Goal: Answer question/provide support: Share knowledge or assist other users

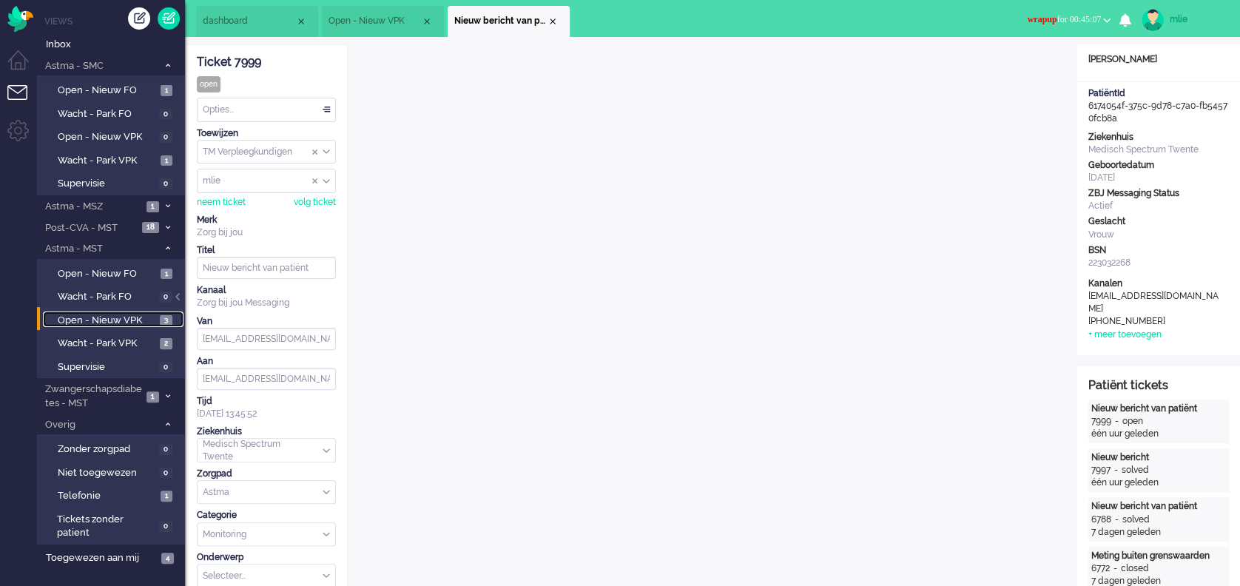
click at [75, 314] on span "Open - Nieuw VPK" at bounding box center [107, 321] width 98 height 14
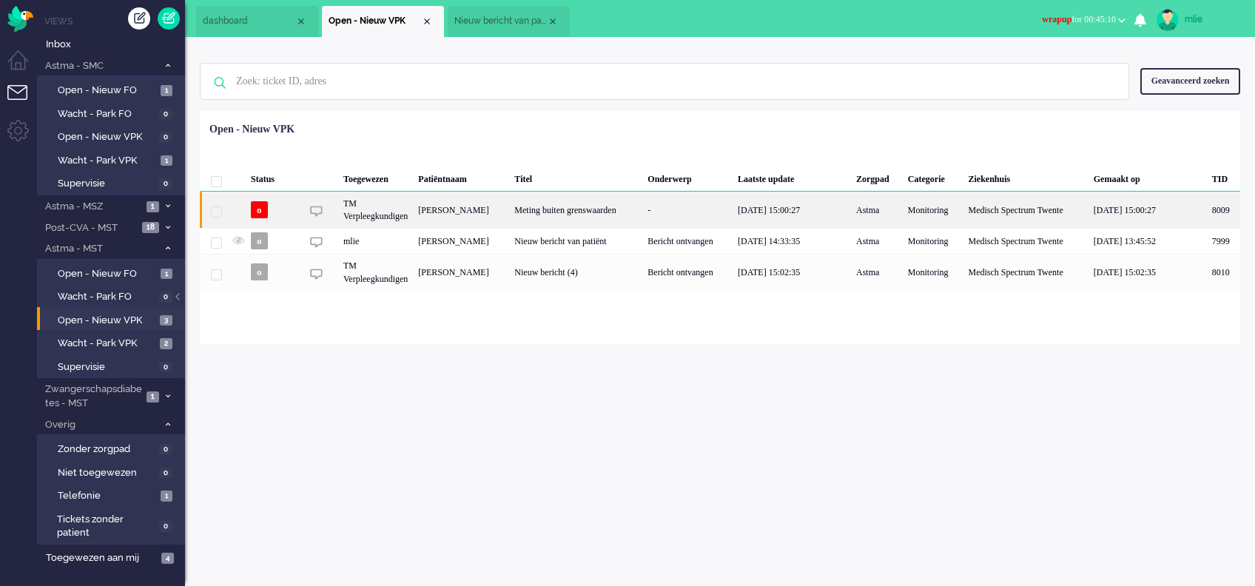
click at [587, 212] on div "Meting buiten grenswaarden" at bounding box center [575, 210] width 133 height 36
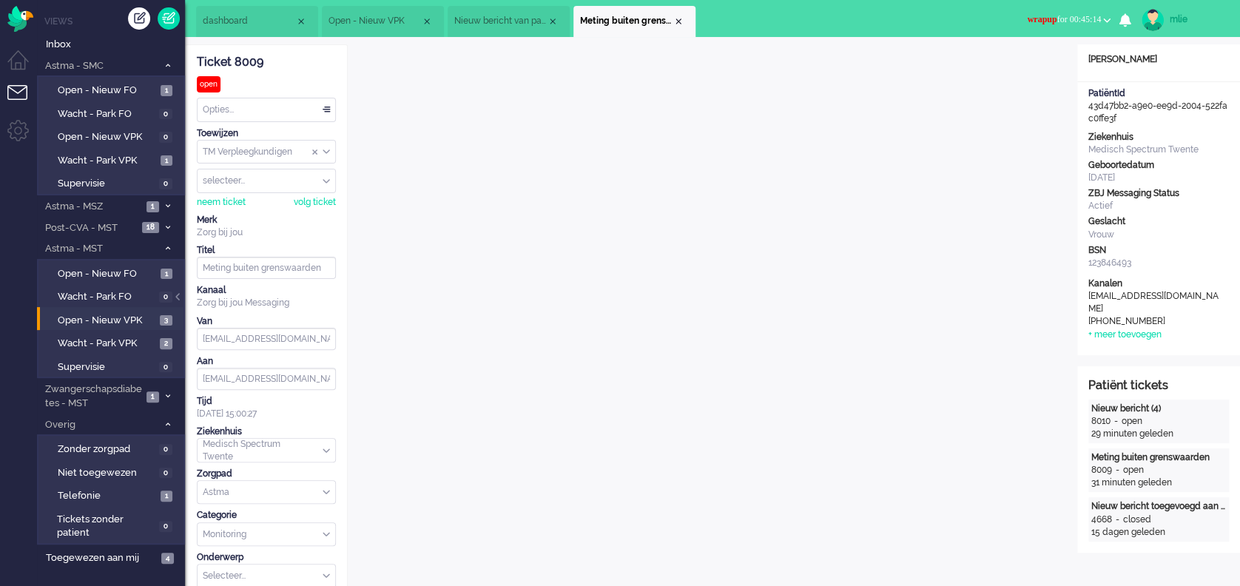
scroll to position [45, 0]
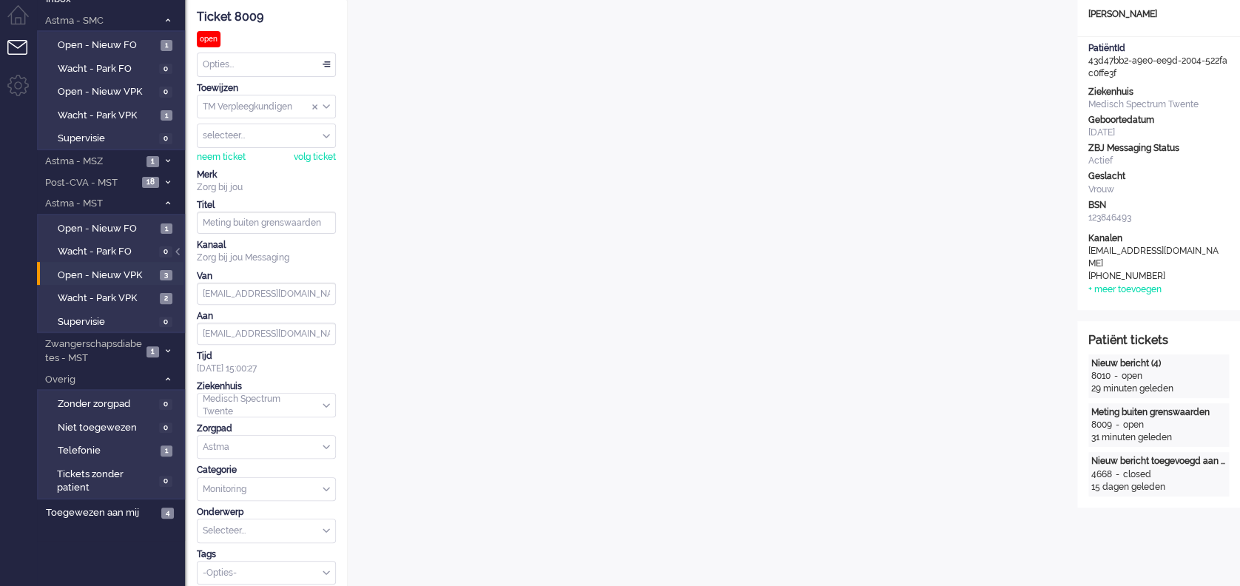
click at [326, 130] on div "selecteer..." at bounding box center [267, 135] width 138 height 23
click at [228, 218] on span "stanmsc" at bounding box center [222, 219] width 36 height 13
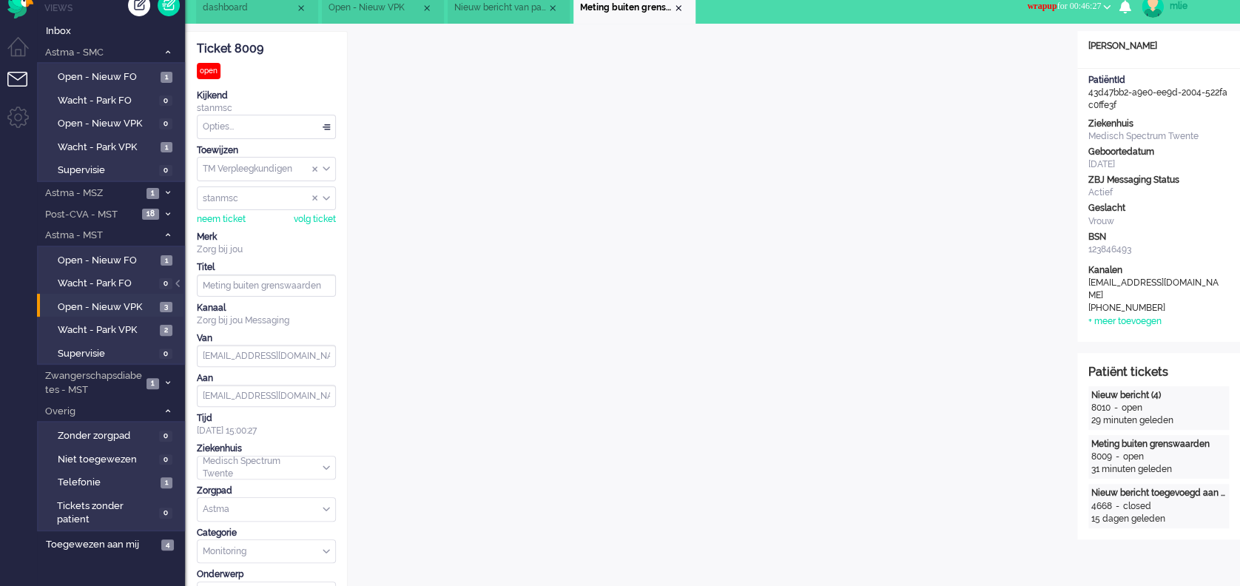
scroll to position [0, 0]
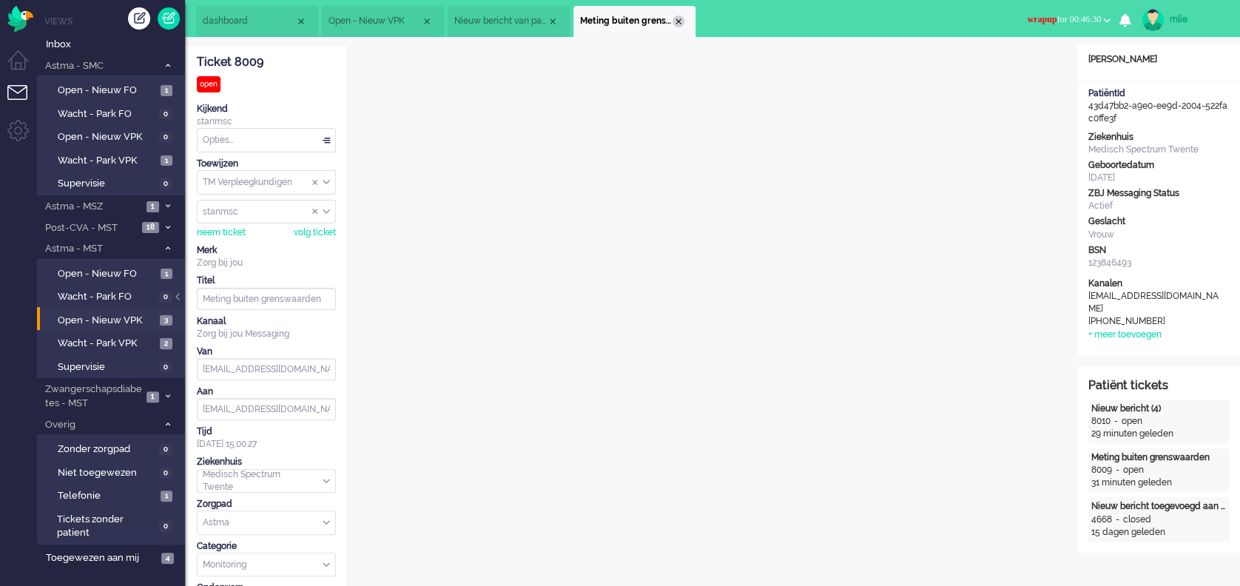
click at [679, 24] on div "Close tab" at bounding box center [678, 22] width 12 height 12
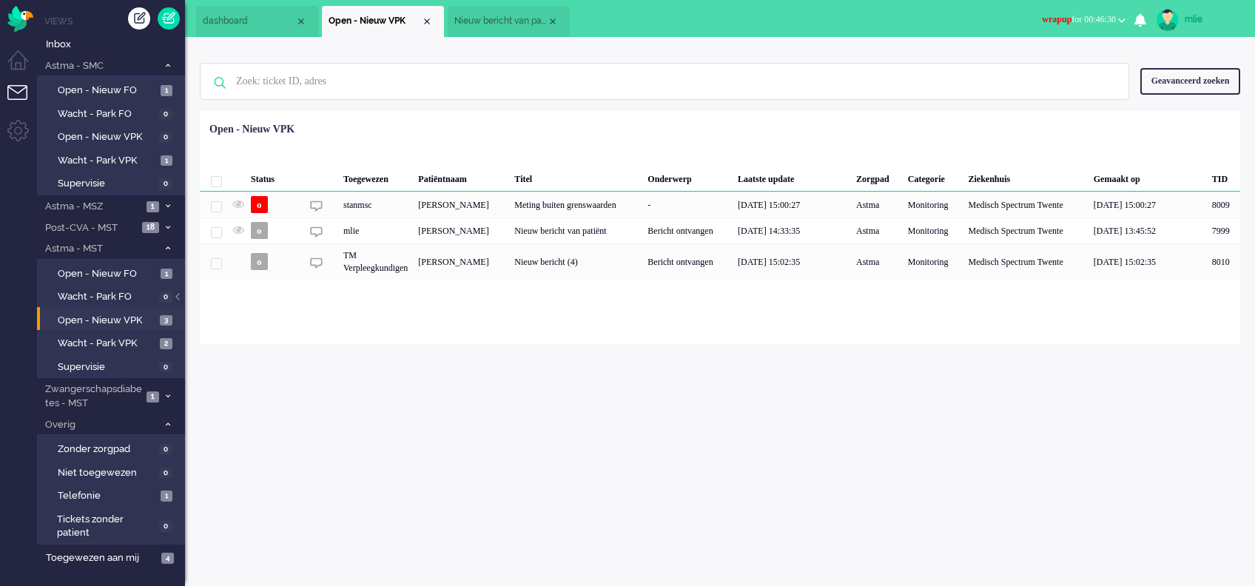
click at [1083, 17] on span "wrapup for 00:46:30" at bounding box center [1079, 19] width 74 height 10
click at [1031, 68] on label "Online" at bounding box center [1063, 66] width 117 height 13
click at [423, 13] on li "Open - Nieuw VPK" at bounding box center [383, 21] width 122 height 31
click at [427, 18] on div "Close tab" at bounding box center [427, 22] width 12 height 12
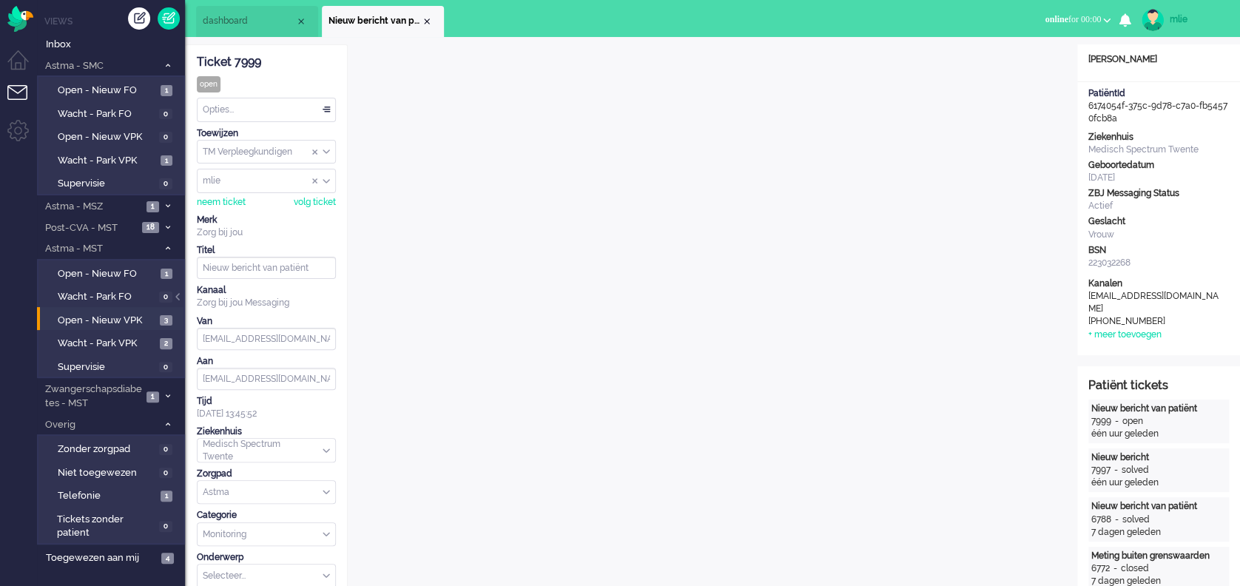
click at [327, 105] on div "Opties..." at bounding box center [267, 109] width 138 height 23
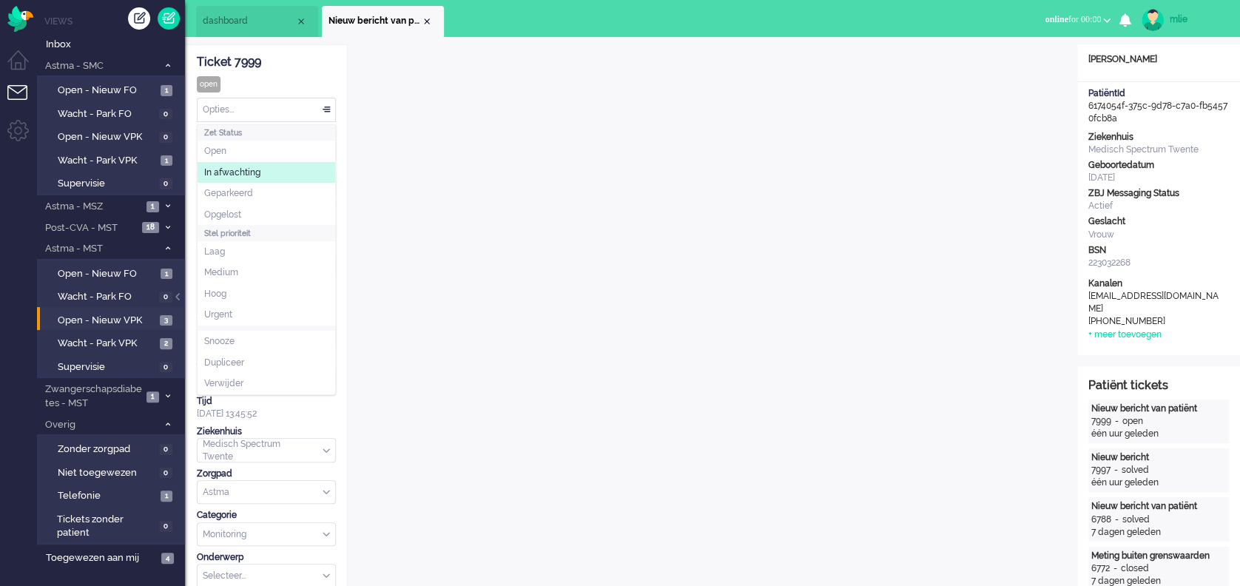
click at [231, 172] on span "In afwachting" at bounding box center [232, 172] width 56 height 13
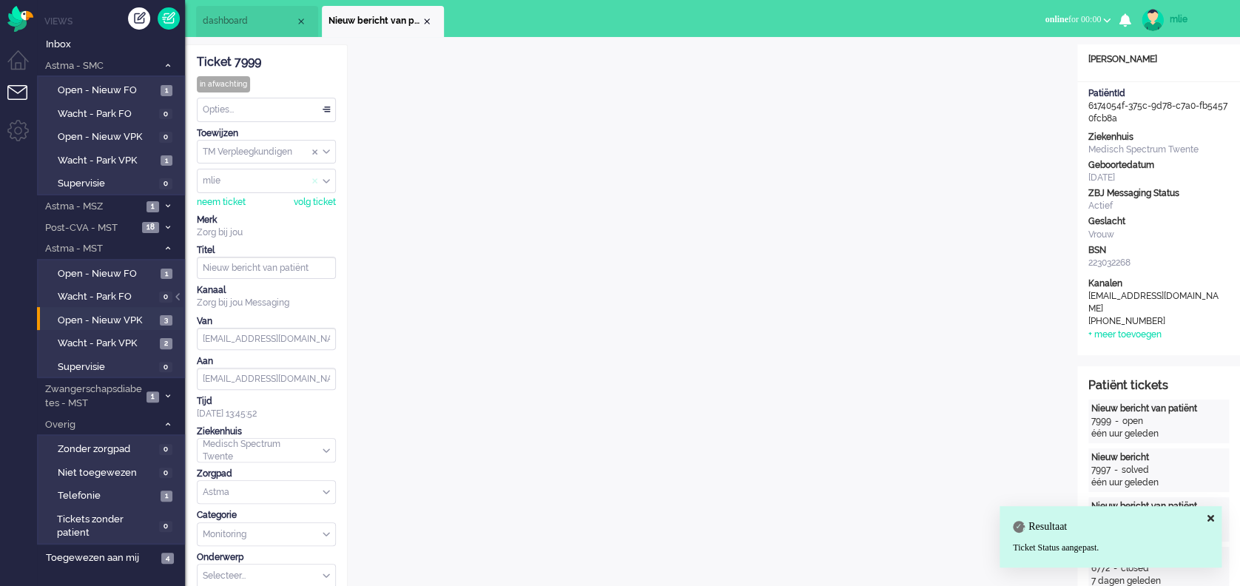
click at [312, 178] on span "Assign User" at bounding box center [315, 181] width 6 height 10
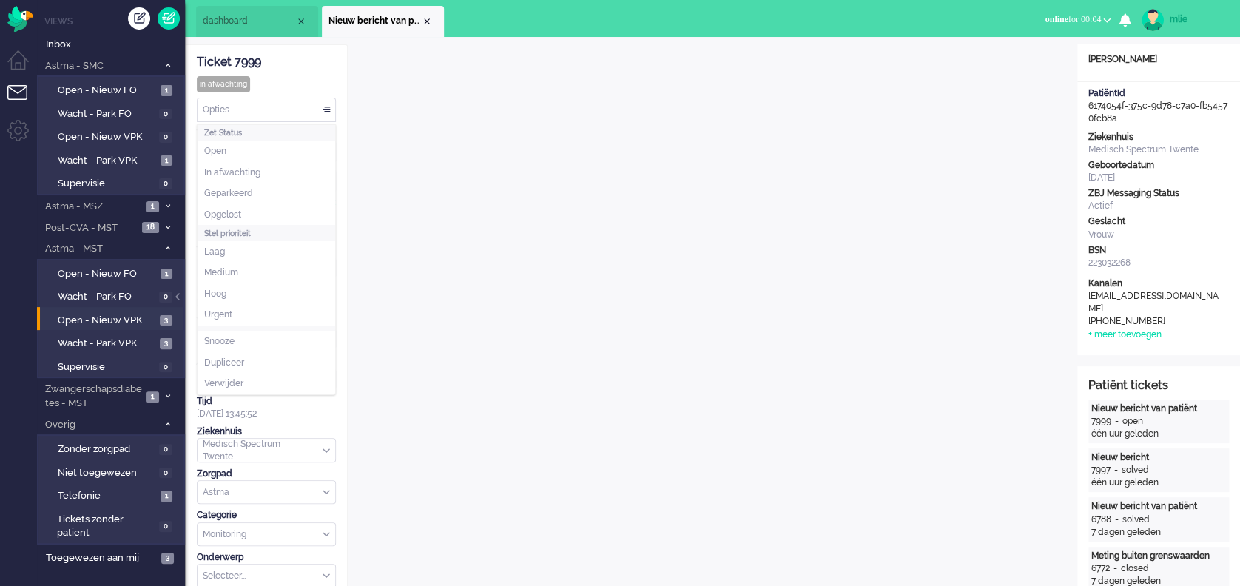
click at [325, 107] on div "Opties..." at bounding box center [267, 109] width 138 height 23
click at [238, 209] on span "Opgelost" at bounding box center [222, 215] width 37 height 13
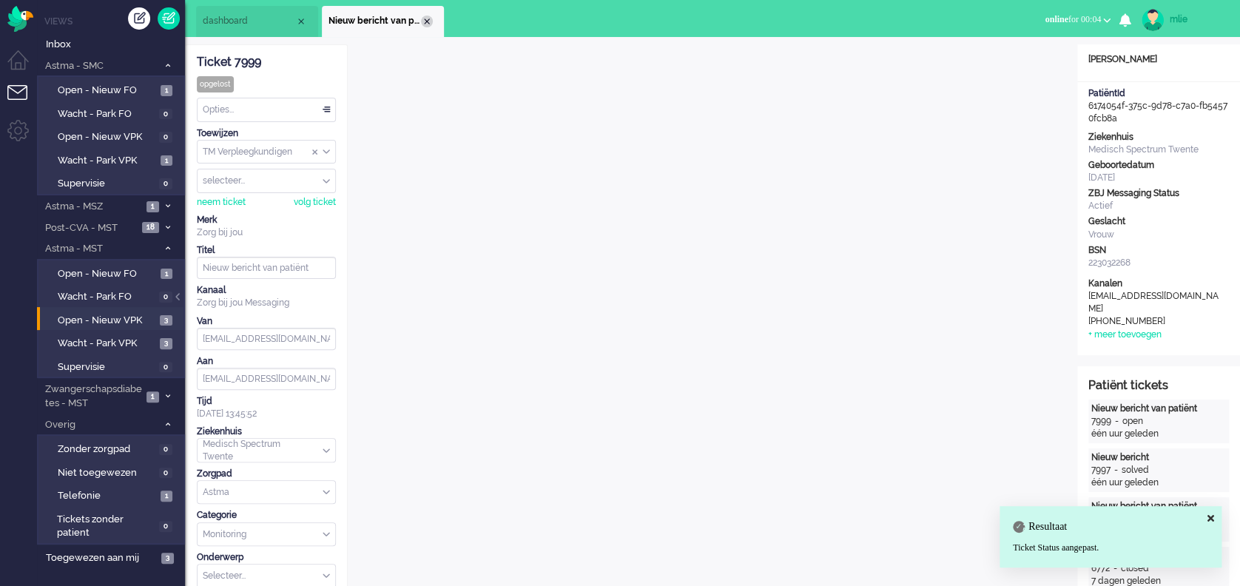
click at [427, 16] on div "Close tab" at bounding box center [427, 22] width 12 height 12
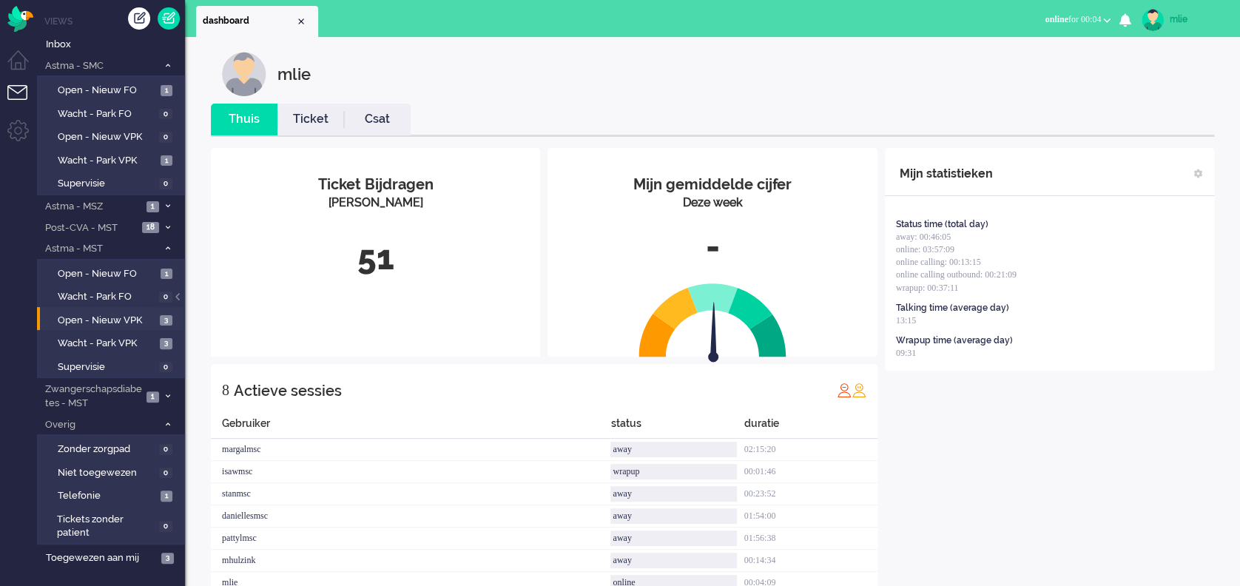
click at [297, 120] on link "Ticket" at bounding box center [310, 119] width 67 height 17
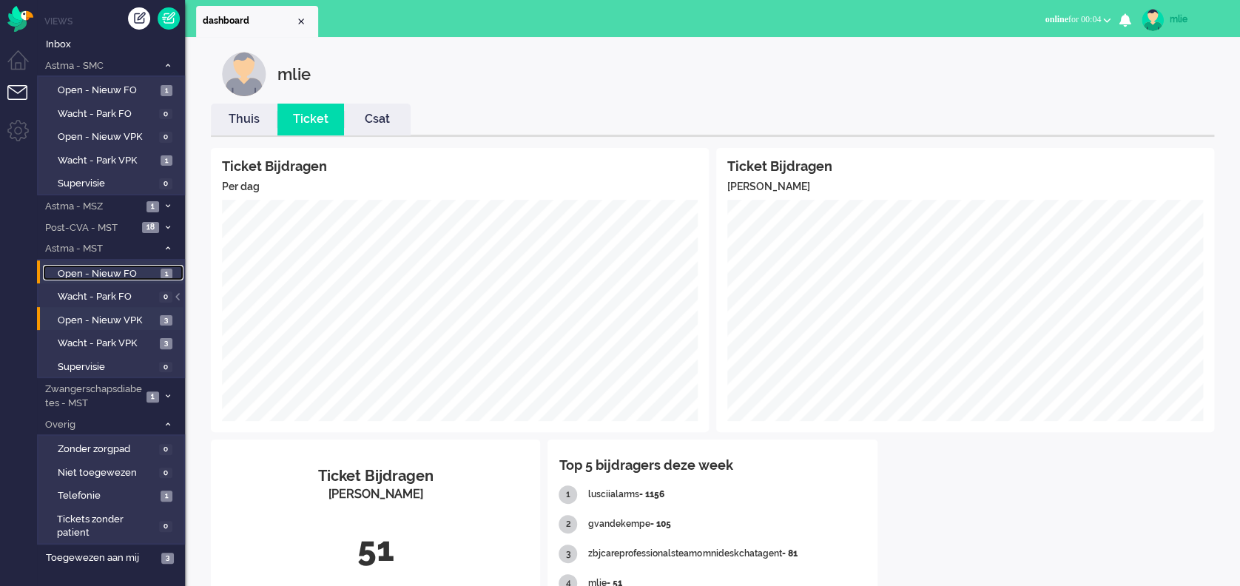
click at [77, 269] on span "Open - Nieuw FO" at bounding box center [107, 274] width 99 height 14
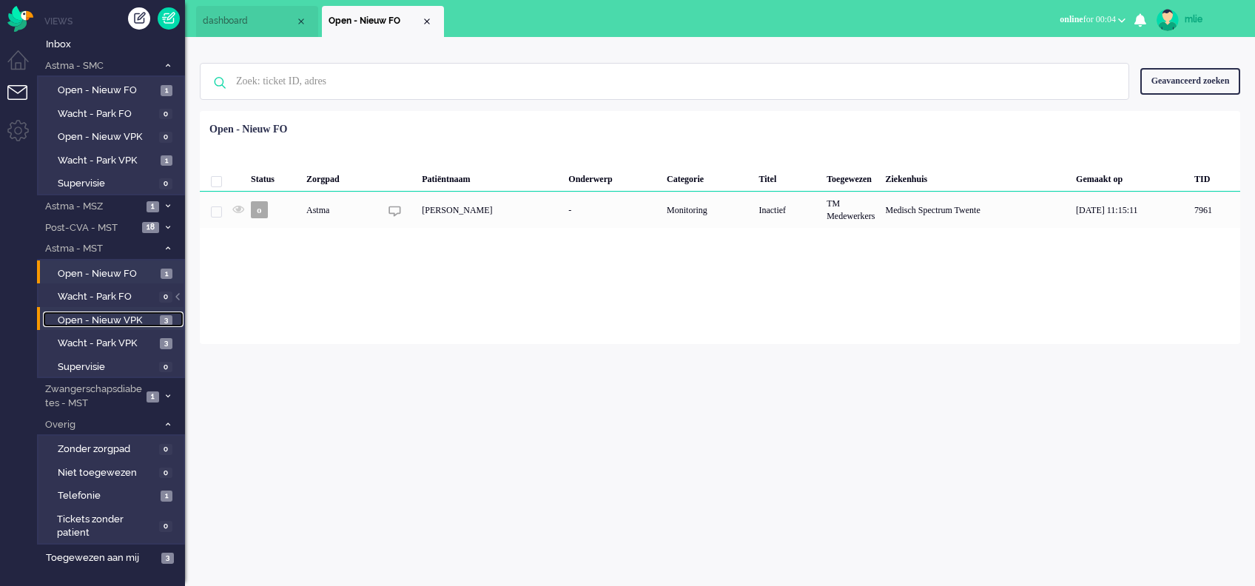
click at [95, 320] on span "Open - Nieuw VPK" at bounding box center [107, 321] width 98 height 14
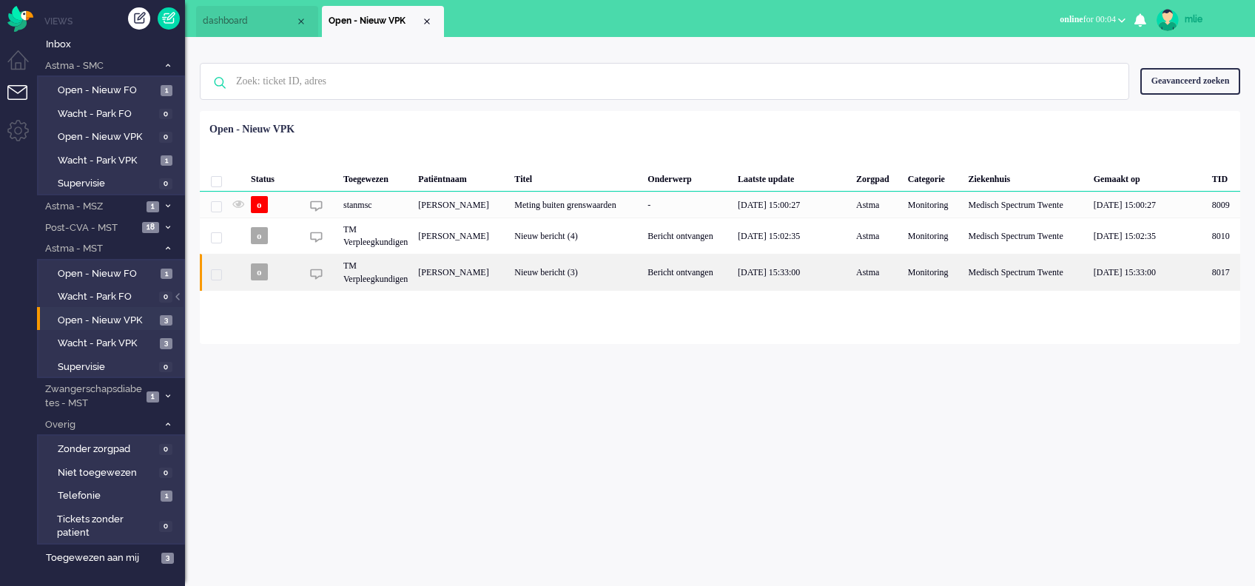
click at [681, 280] on div "Bericht ontvangen" at bounding box center [687, 272] width 90 height 36
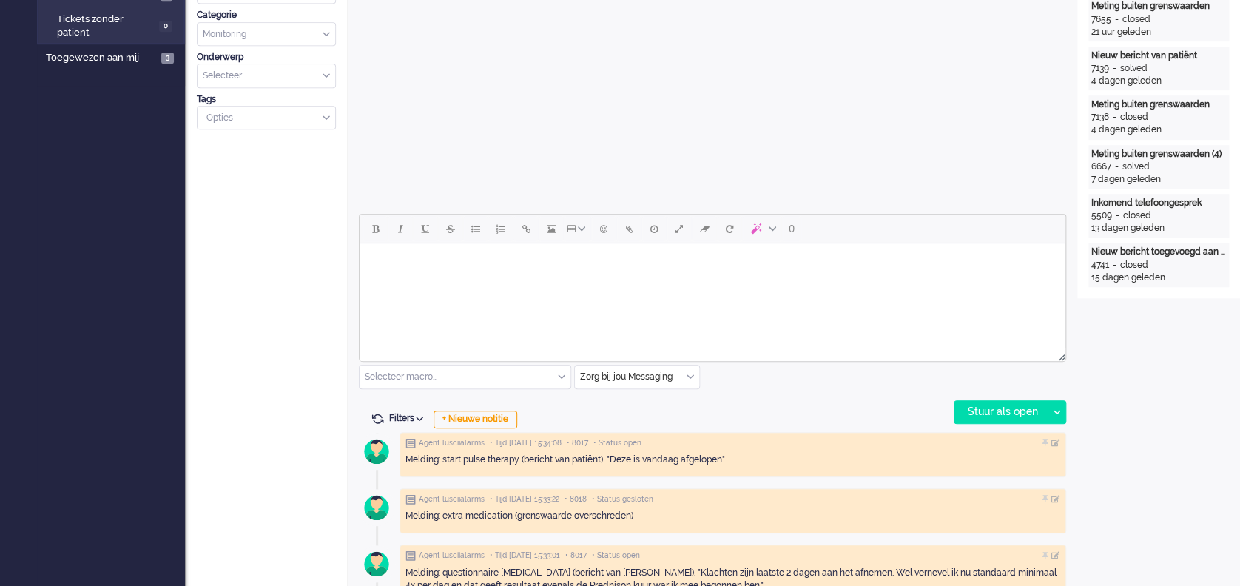
scroll to position [468, 0]
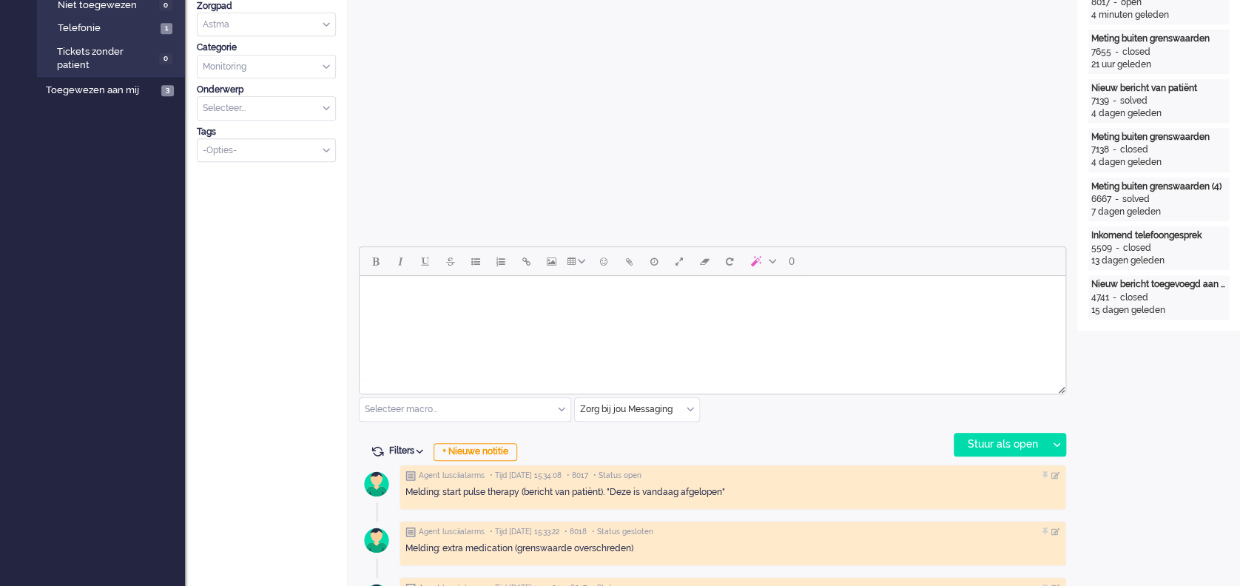
click at [422, 298] on body "Rich Text Area. Press ALT-0 for help." at bounding box center [712, 295] width 694 height 26
click at [987, 437] on div "Stuur als open" at bounding box center [1000, 445] width 92 height 22
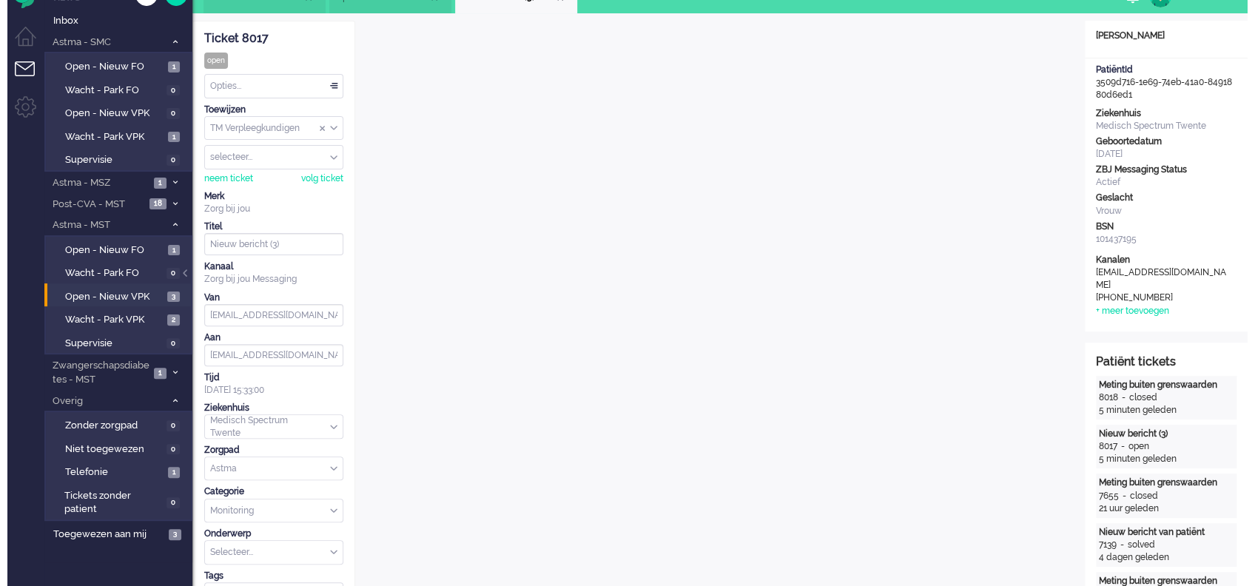
scroll to position [0, 0]
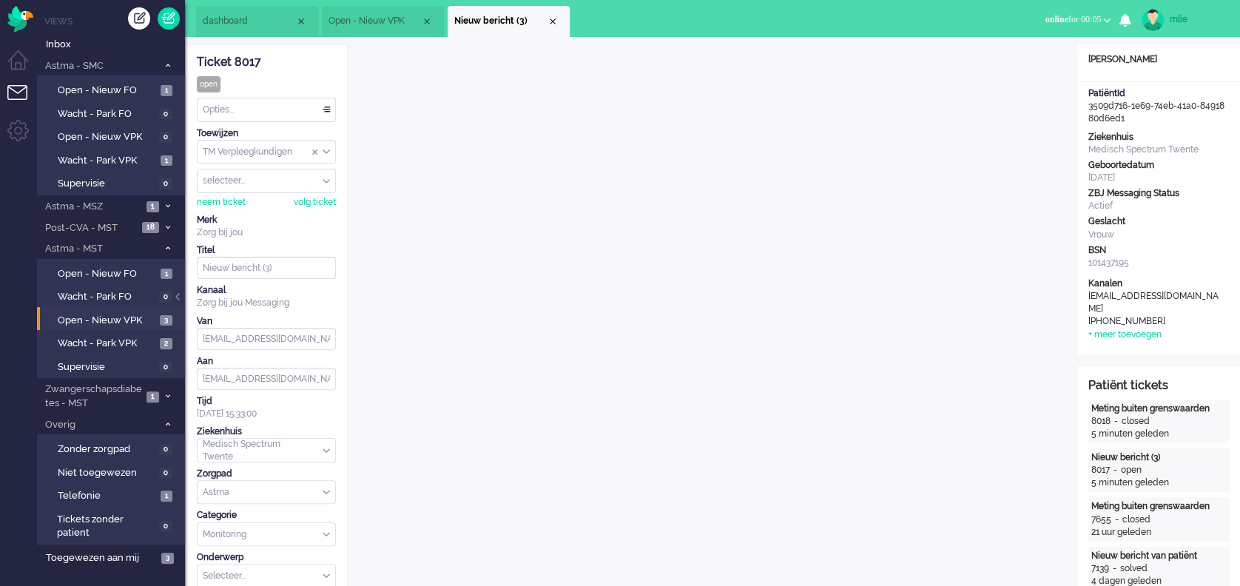
click at [325, 102] on div "Opties..." at bounding box center [267, 109] width 138 height 23
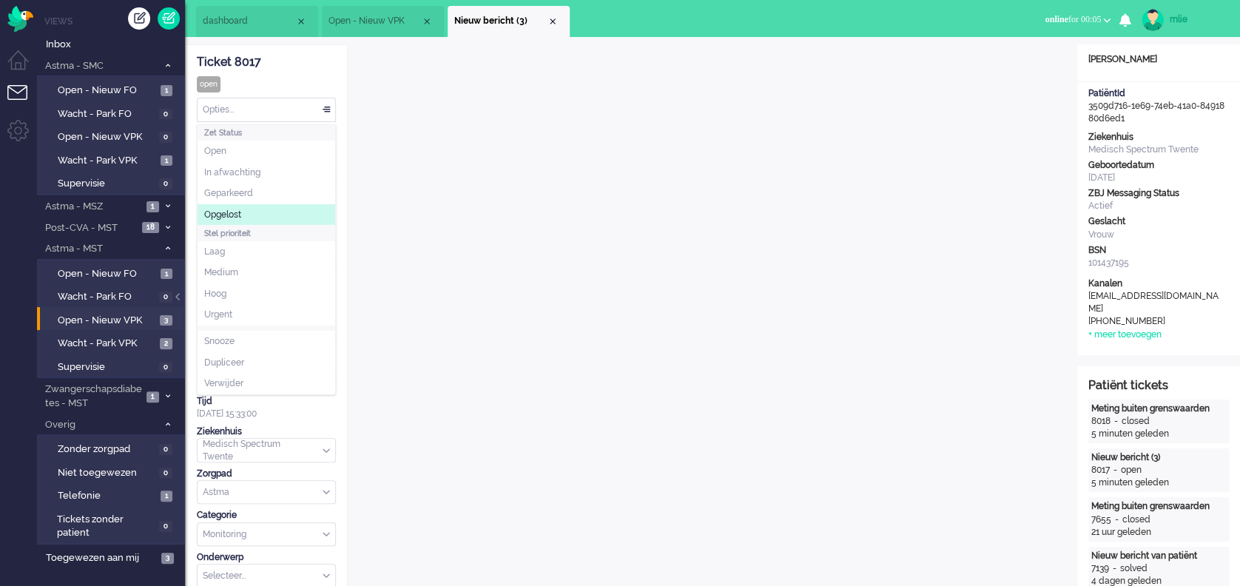
click at [241, 215] on span "Opgelost" at bounding box center [222, 215] width 37 height 13
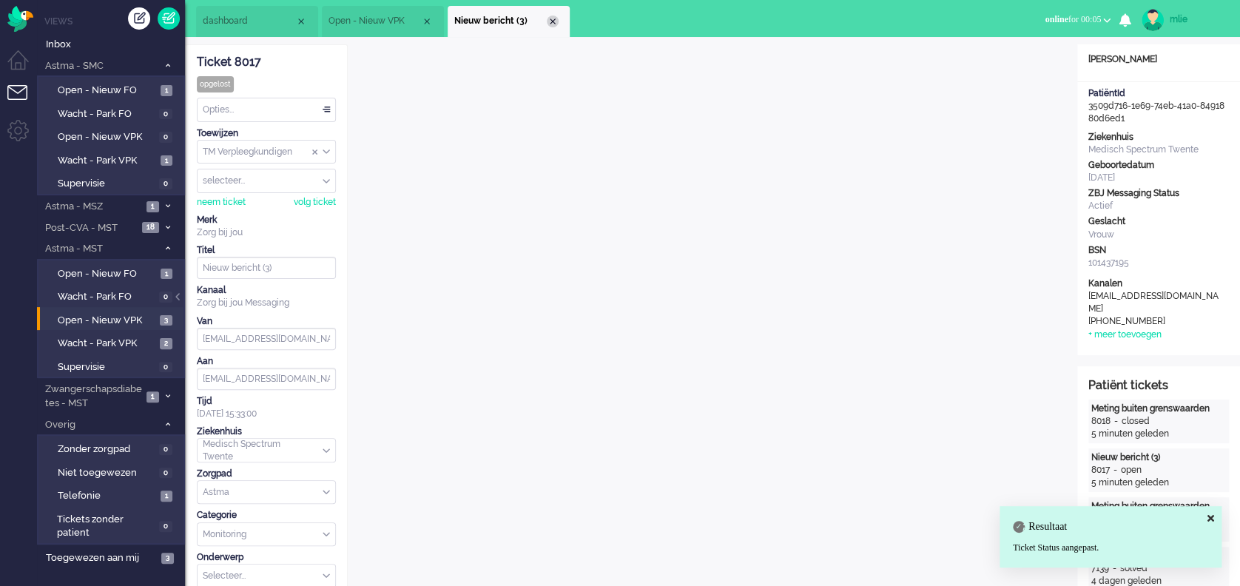
click at [552, 19] on div "Close tab" at bounding box center [553, 22] width 12 height 12
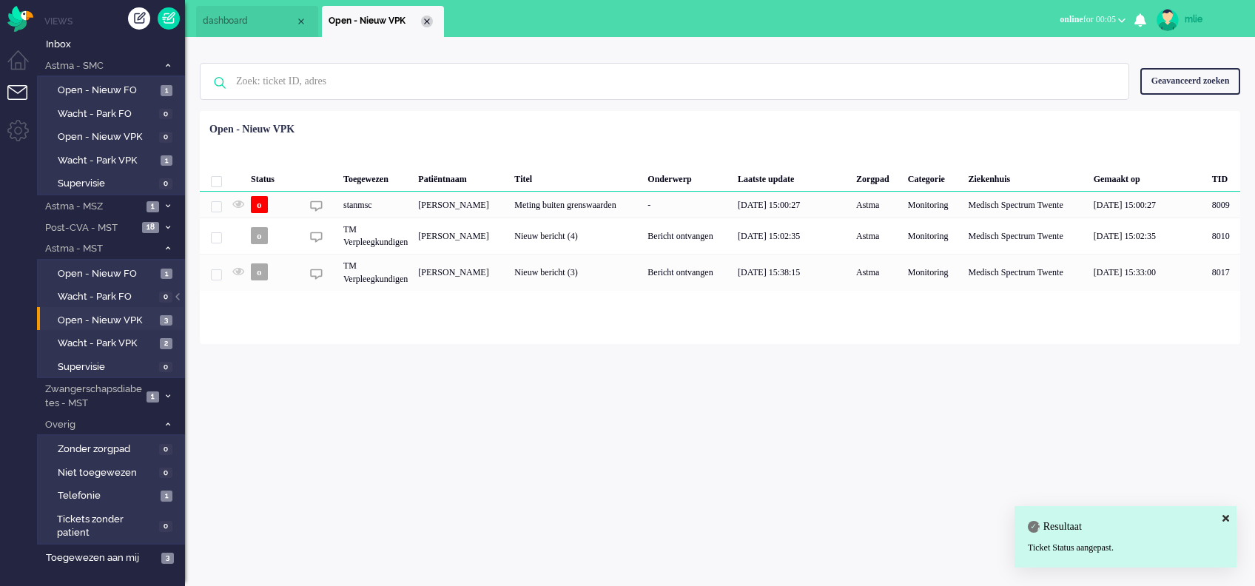
click at [424, 18] on div "Close tab" at bounding box center [427, 22] width 12 height 12
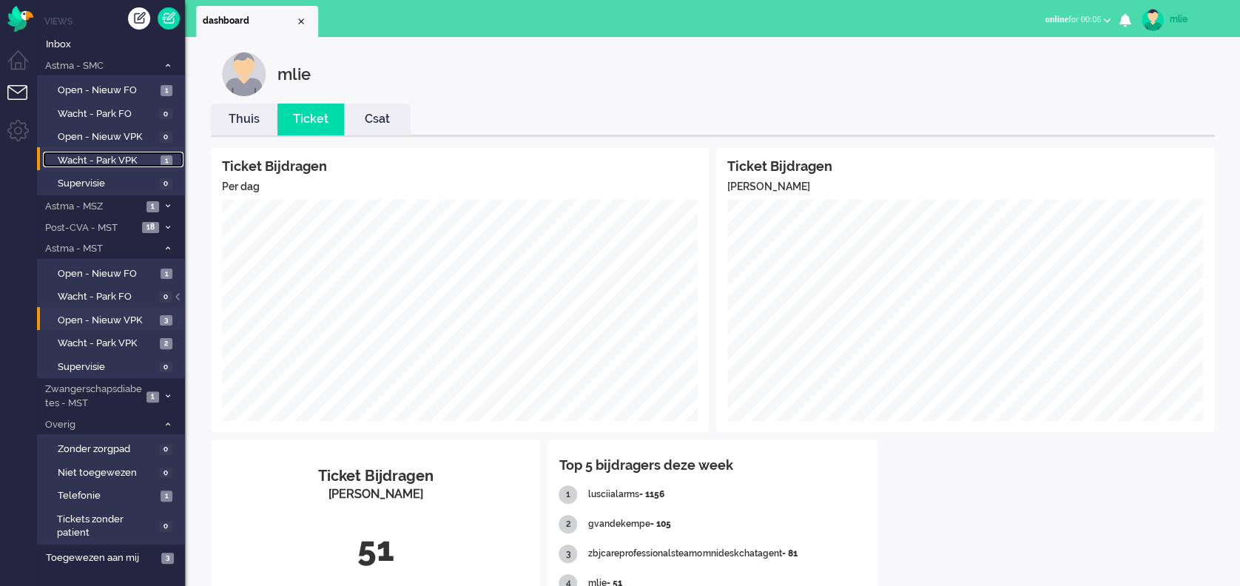
click at [103, 161] on span "Wacht - Park VPK" at bounding box center [107, 161] width 99 height 14
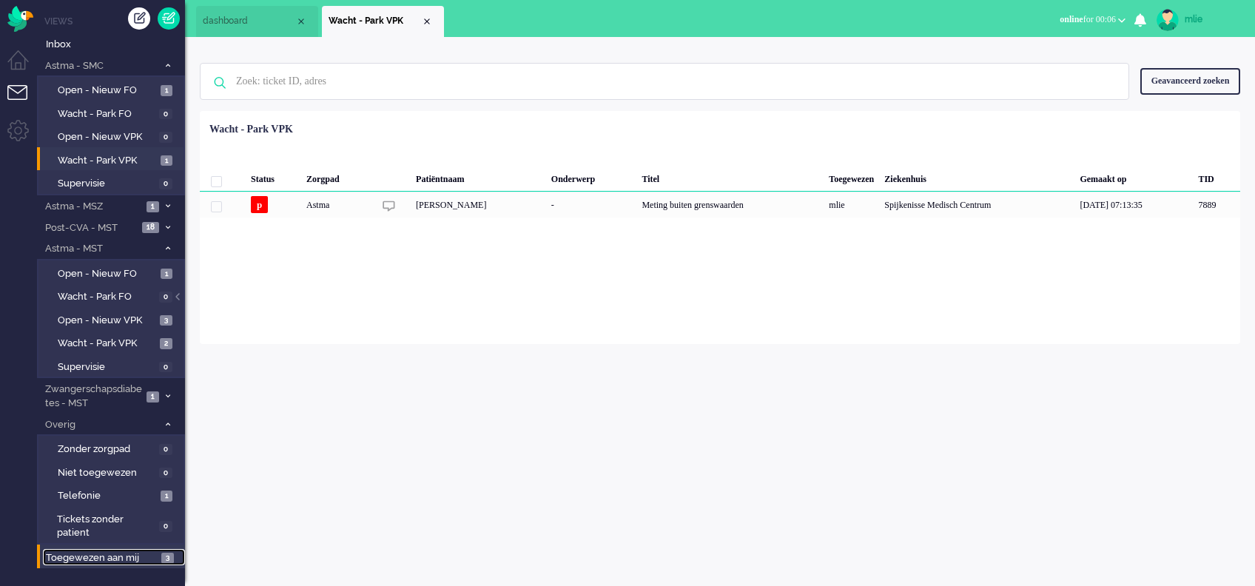
click at [87, 556] on span "Toegewezen aan mij" at bounding box center [101, 558] width 111 height 14
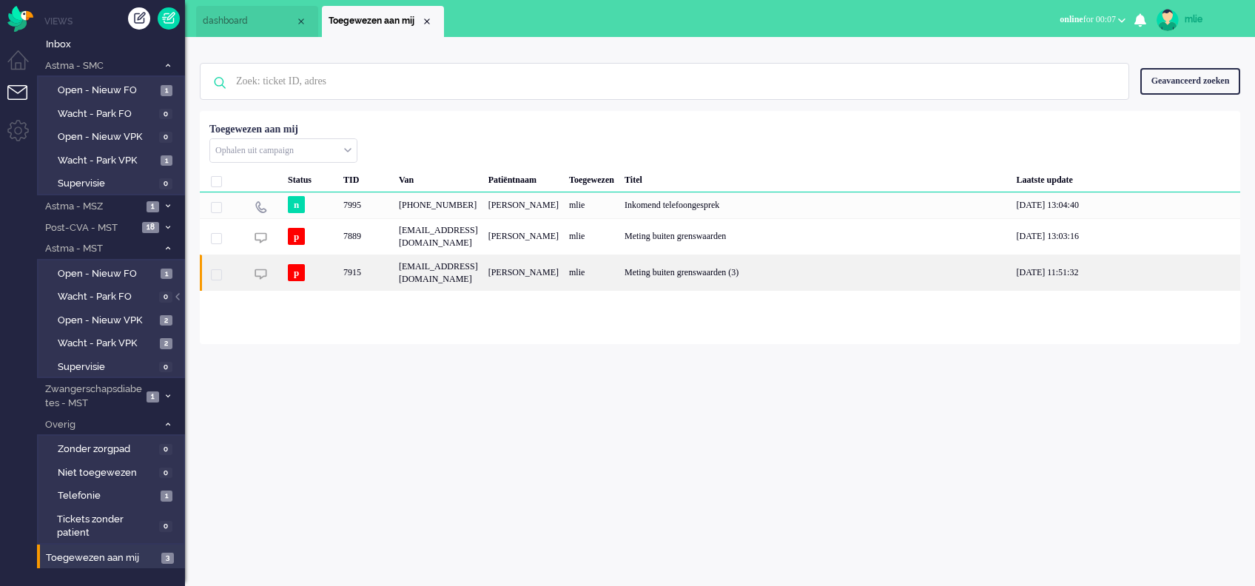
click at [564, 291] on div "[PERSON_NAME]" at bounding box center [523, 272] width 81 height 36
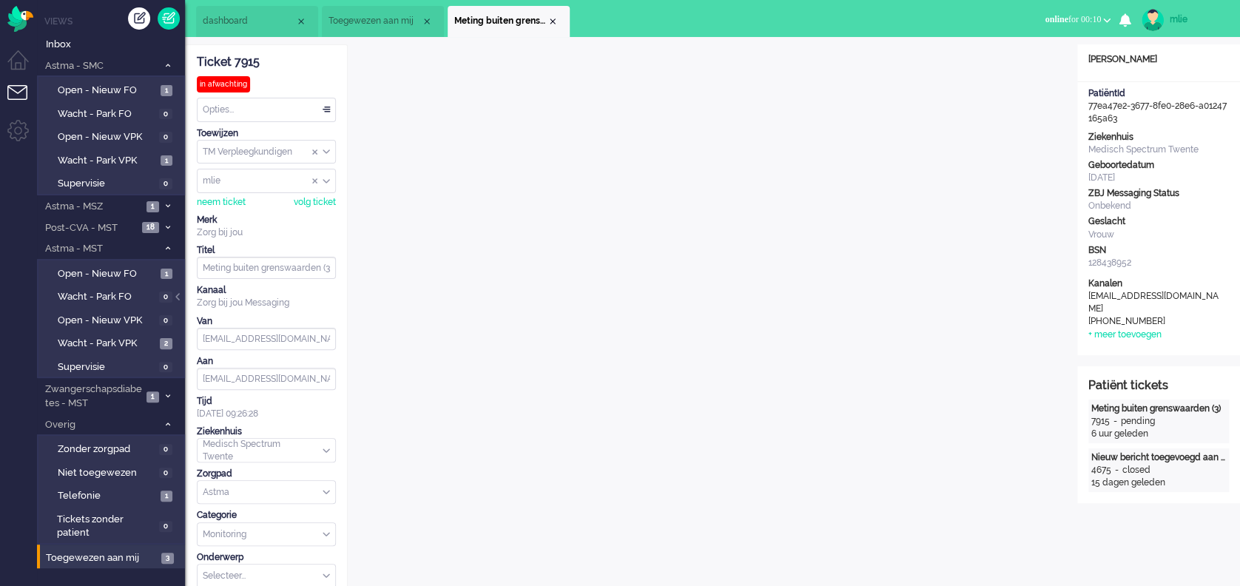
click at [556, 23] on div "Close tab" at bounding box center [553, 22] width 12 height 12
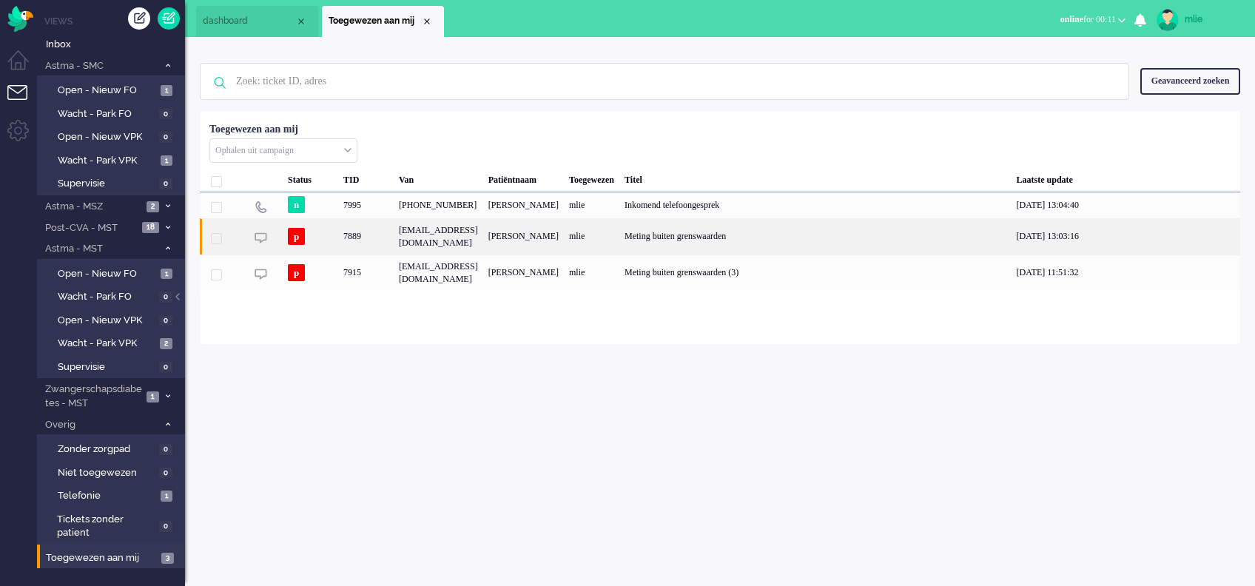
click at [483, 254] on div "[EMAIL_ADDRESS][DOMAIN_NAME]" at bounding box center [439, 236] width 90 height 36
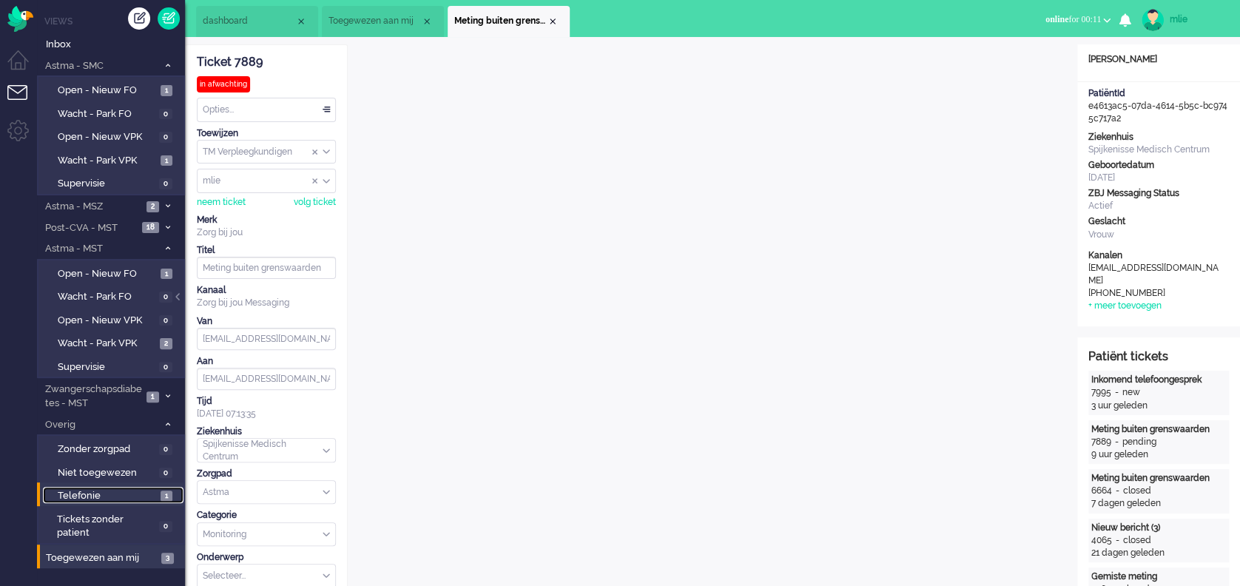
click at [73, 494] on span "Telefonie" at bounding box center [107, 496] width 99 height 14
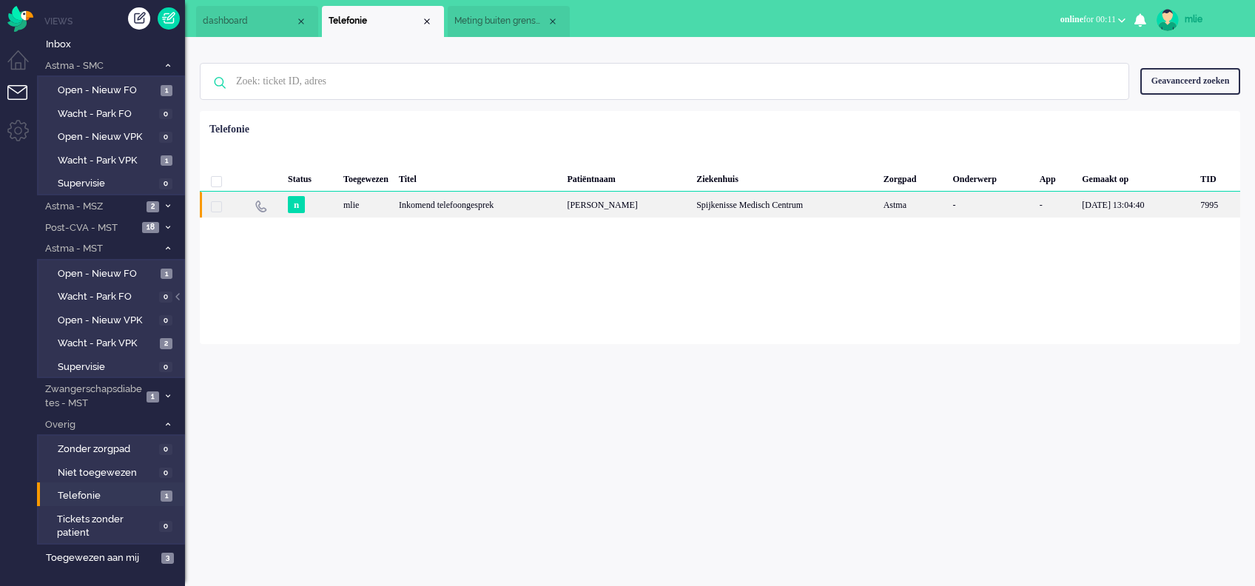
click at [662, 209] on div "[PERSON_NAME]" at bounding box center [626, 205] width 129 height 26
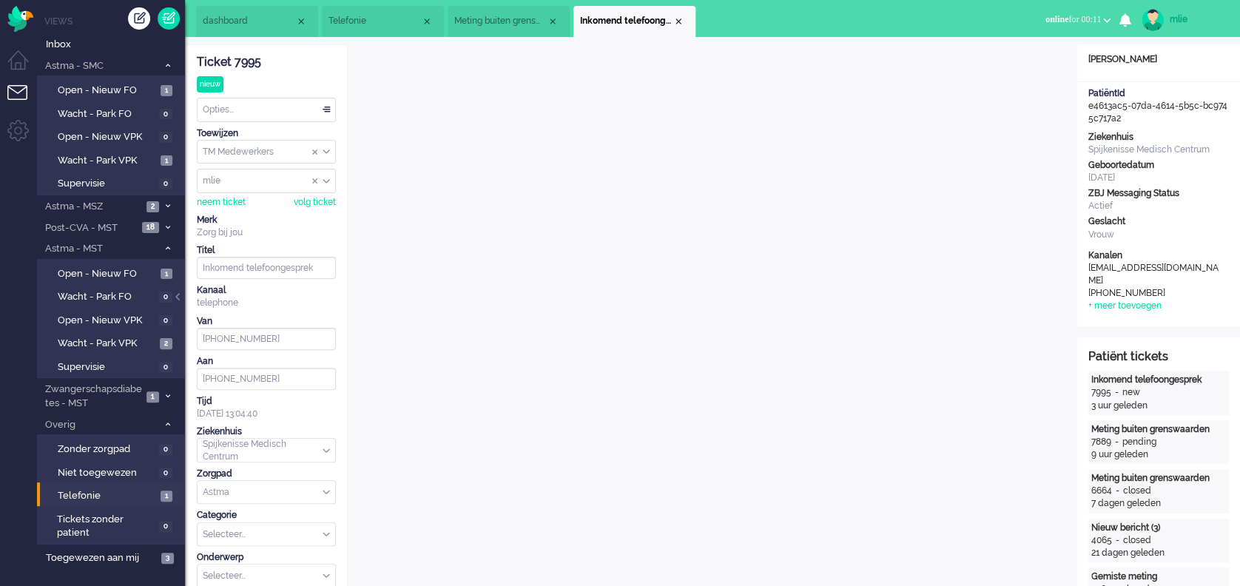
scroll to position [45, 0]
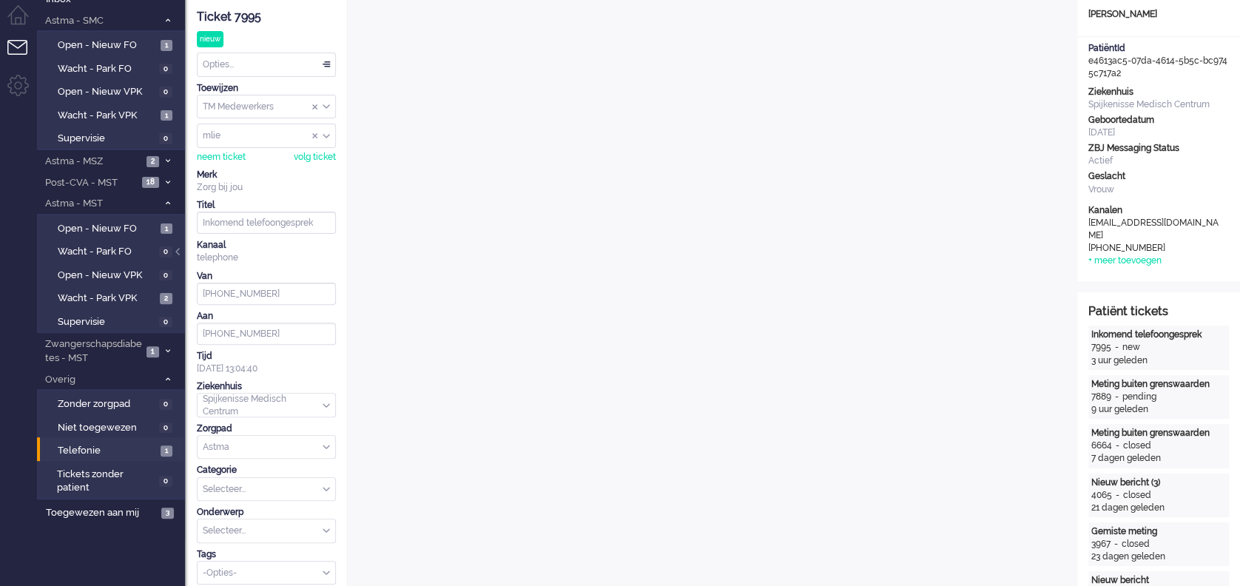
click at [326, 65] on div "Opties..." at bounding box center [267, 64] width 138 height 23
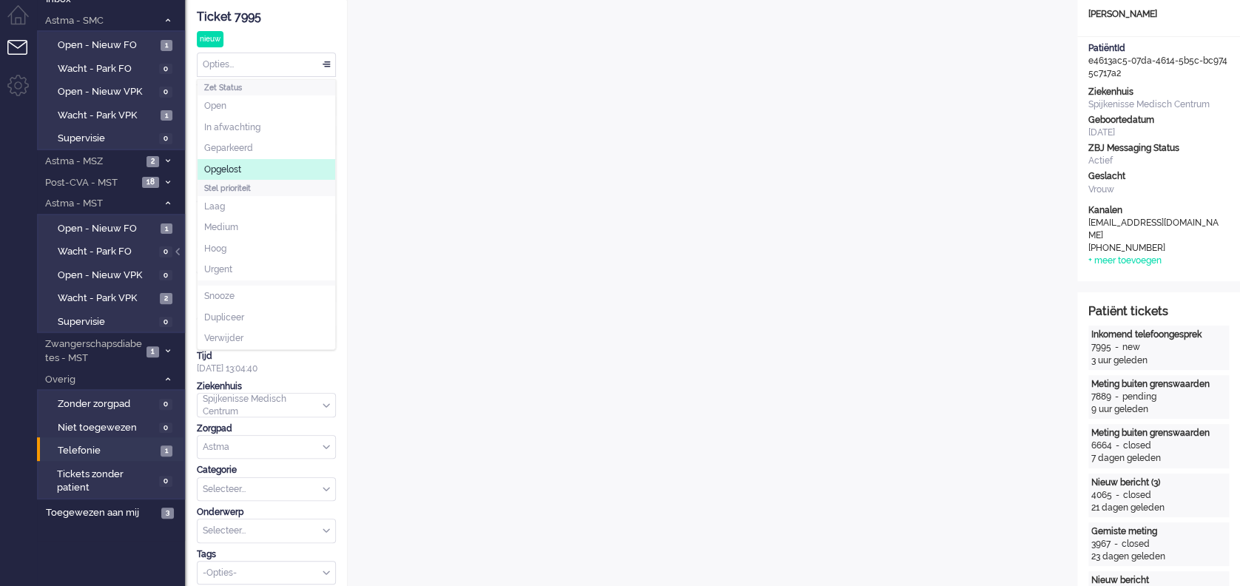
click at [231, 161] on li "Opgelost" at bounding box center [267, 169] width 138 height 21
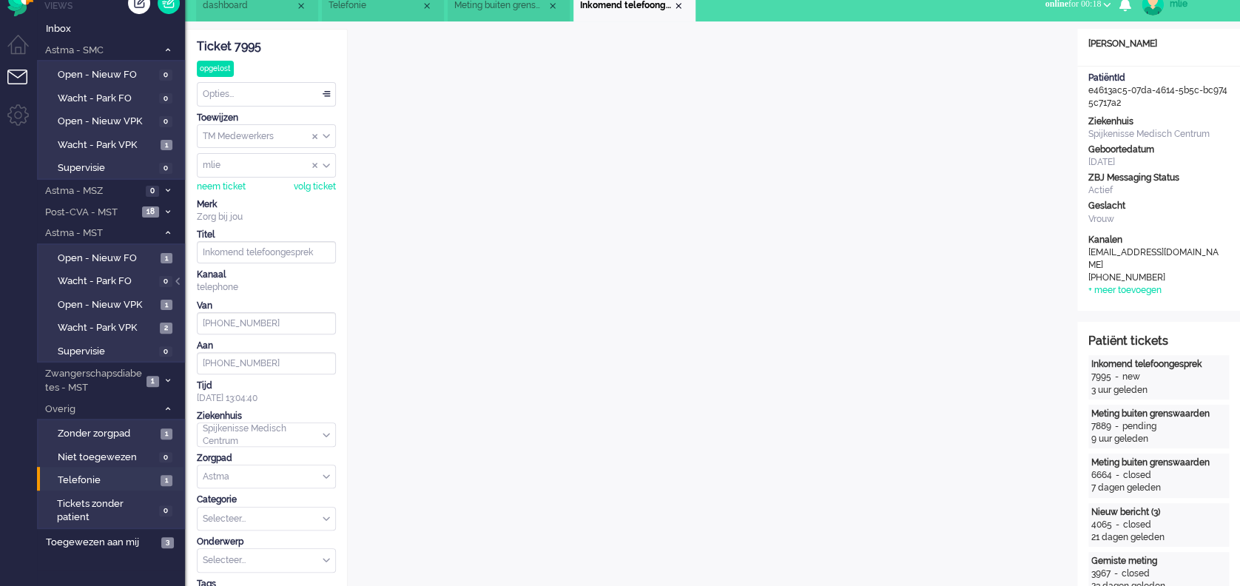
scroll to position [0, 0]
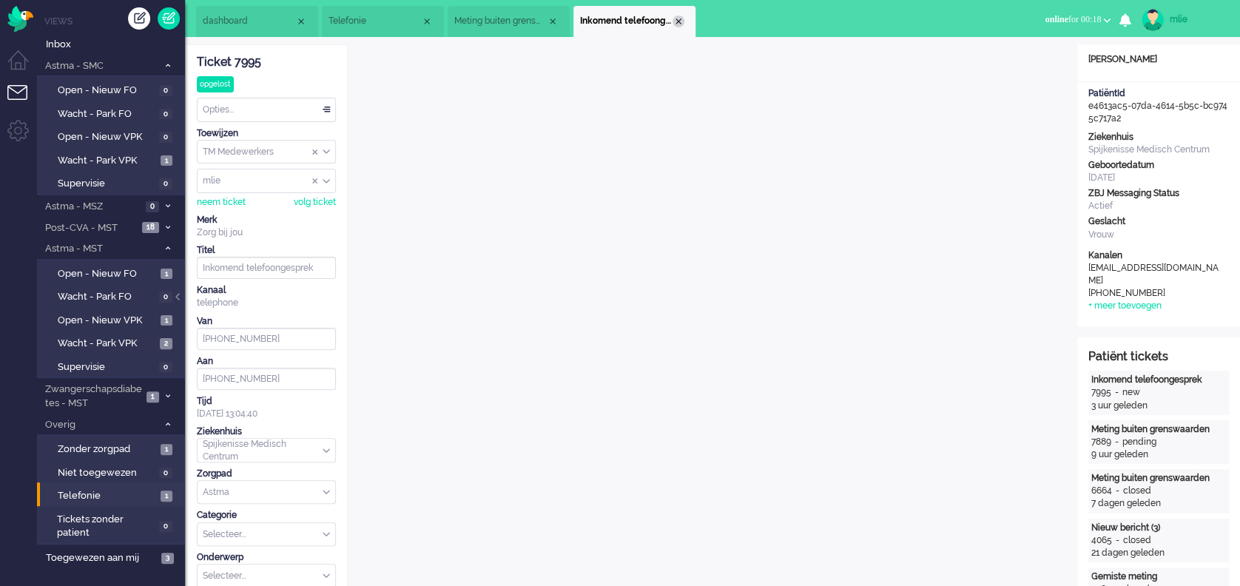
click at [676, 18] on div "Close tab" at bounding box center [678, 22] width 12 height 12
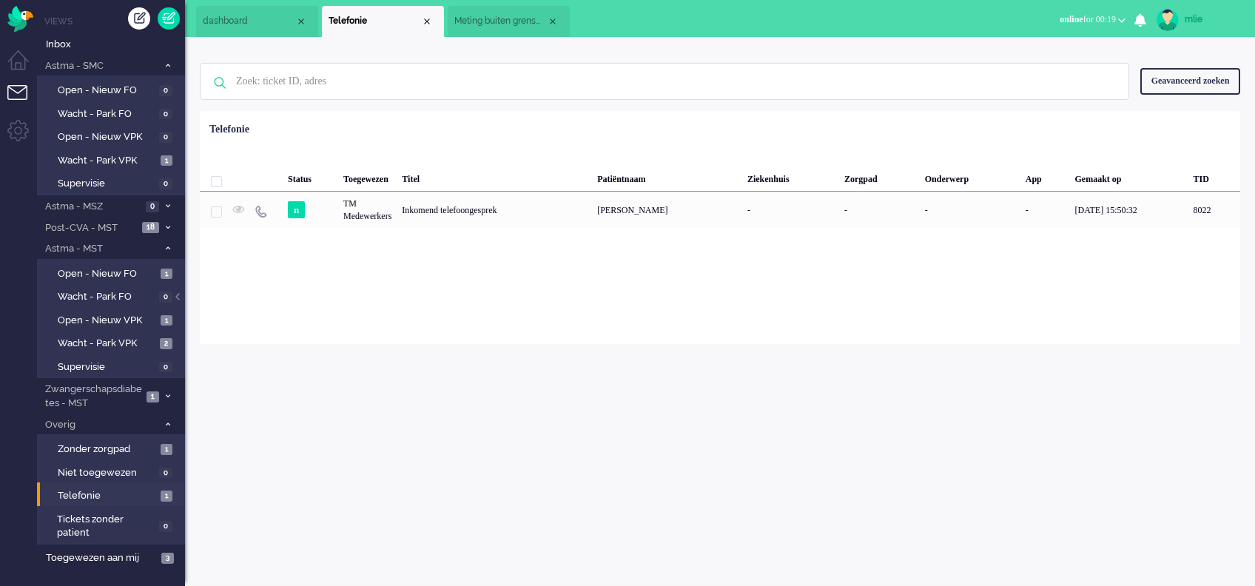
click at [515, 26] on span "Meting buiten grenswaarden" at bounding box center [500, 21] width 92 height 13
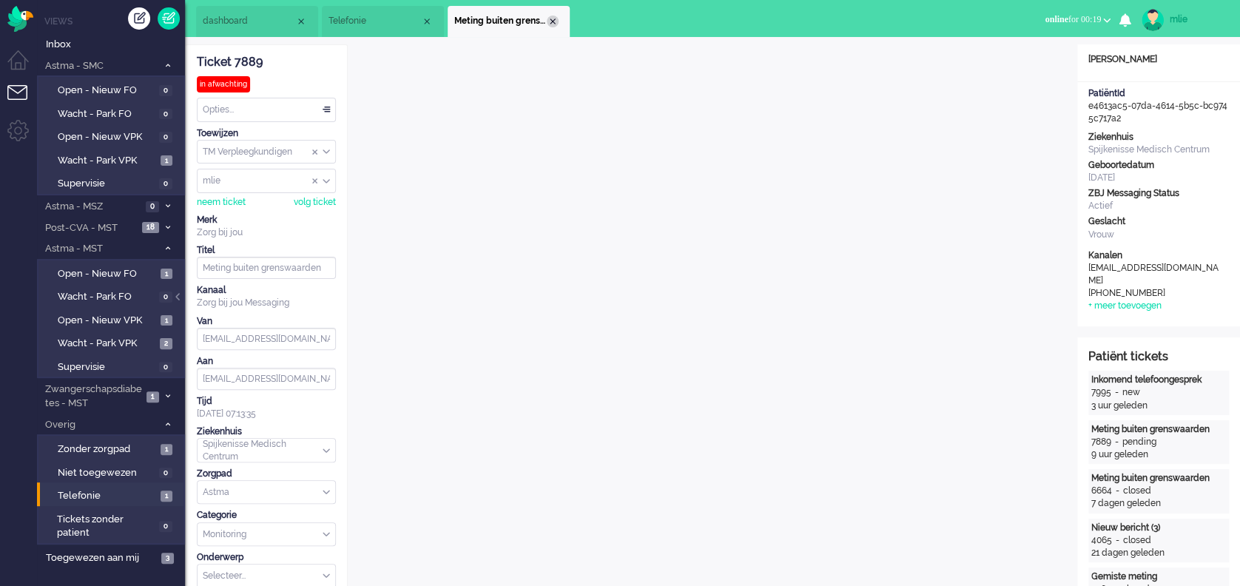
click at [552, 19] on div "Close tab" at bounding box center [553, 22] width 12 height 12
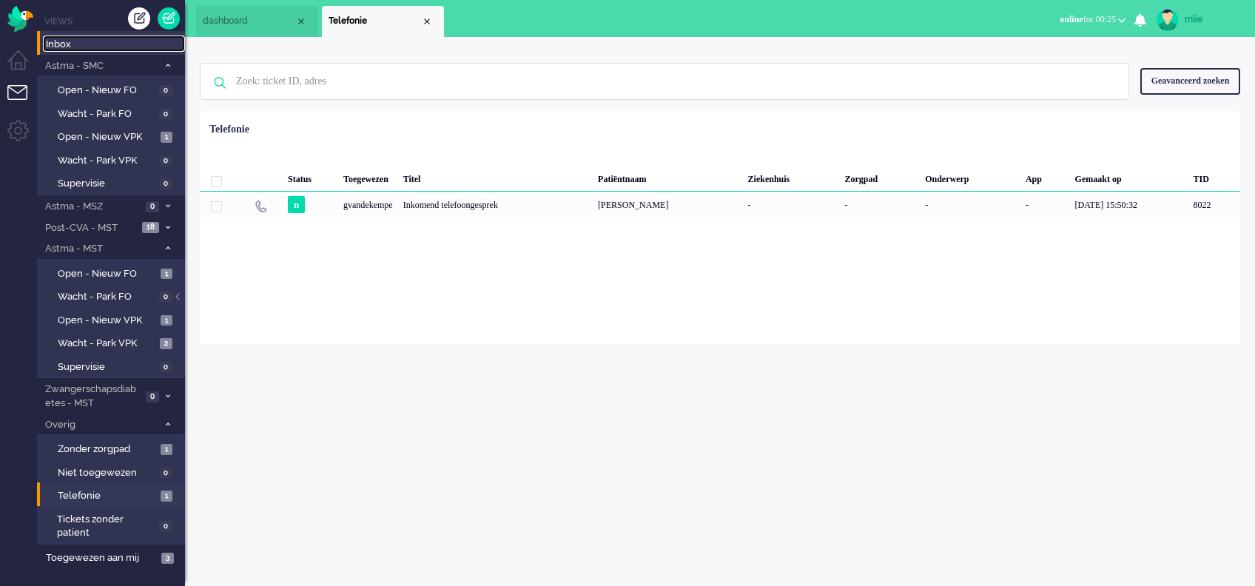
click at [61, 42] on span "Inbox" at bounding box center [115, 45] width 139 height 14
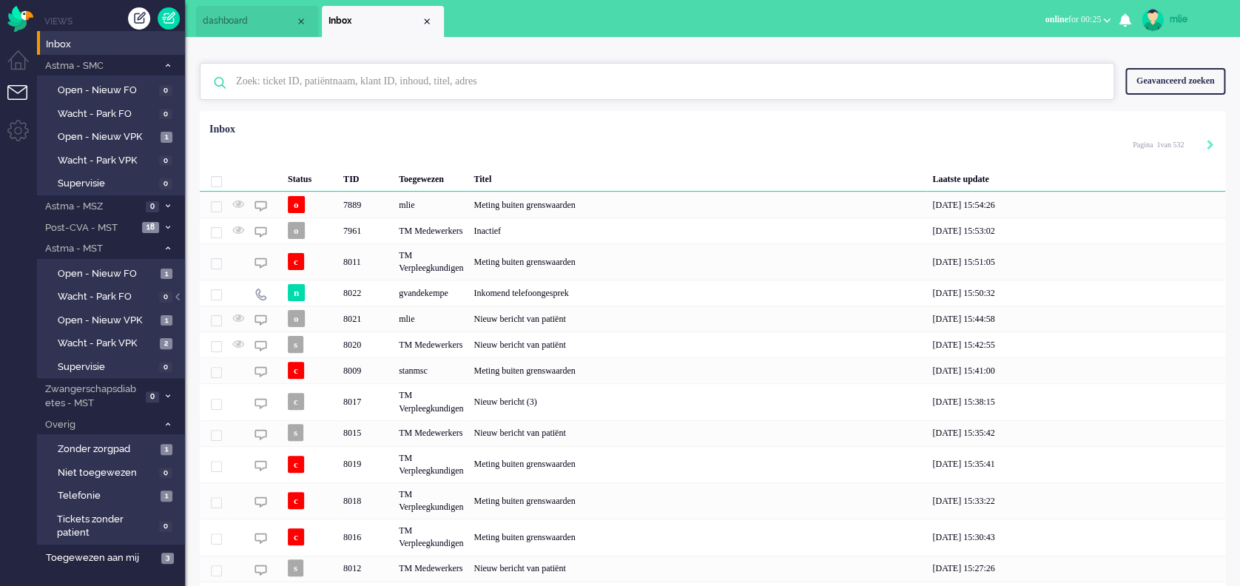
click at [331, 85] on input "text" at bounding box center [659, 82] width 869 height 36
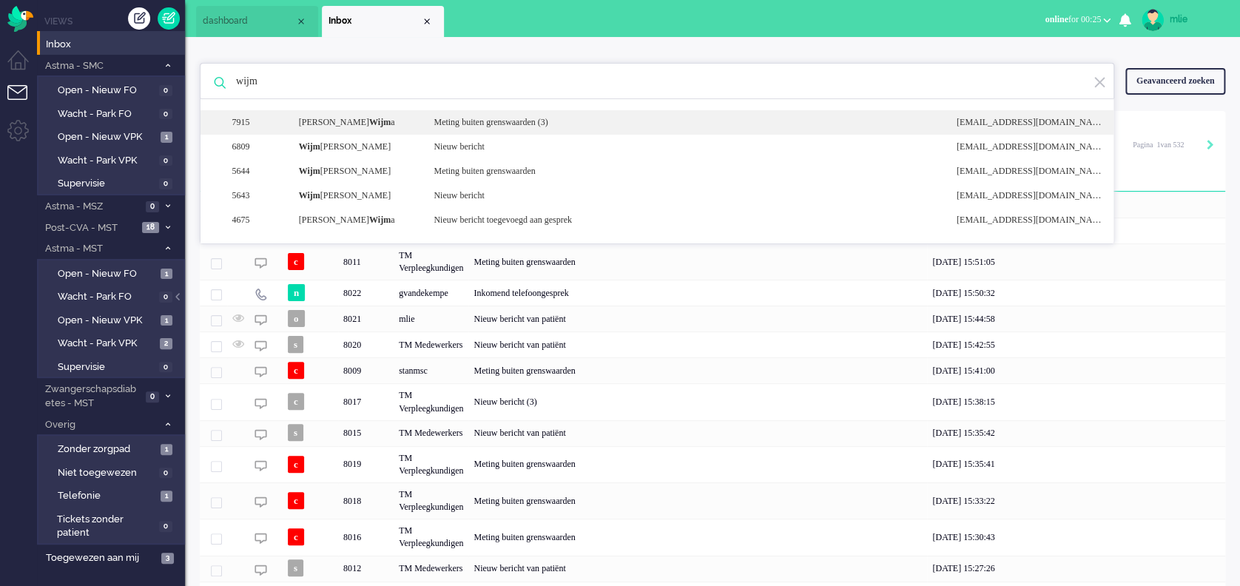
type input "wijm"
click at [475, 120] on div "Meting buiten grenswaarden (3)" at bounding box center [683, 122] width 522 height 13
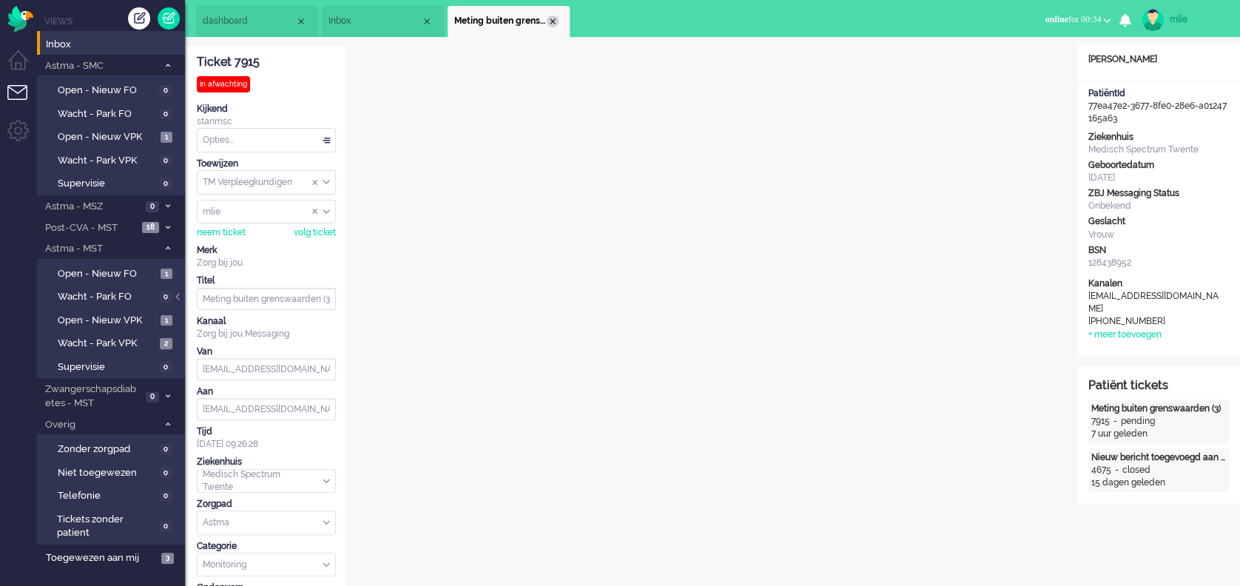
click at [556, 21] on div "Close tab" at bounding box center [553, 22] width 12 height 12
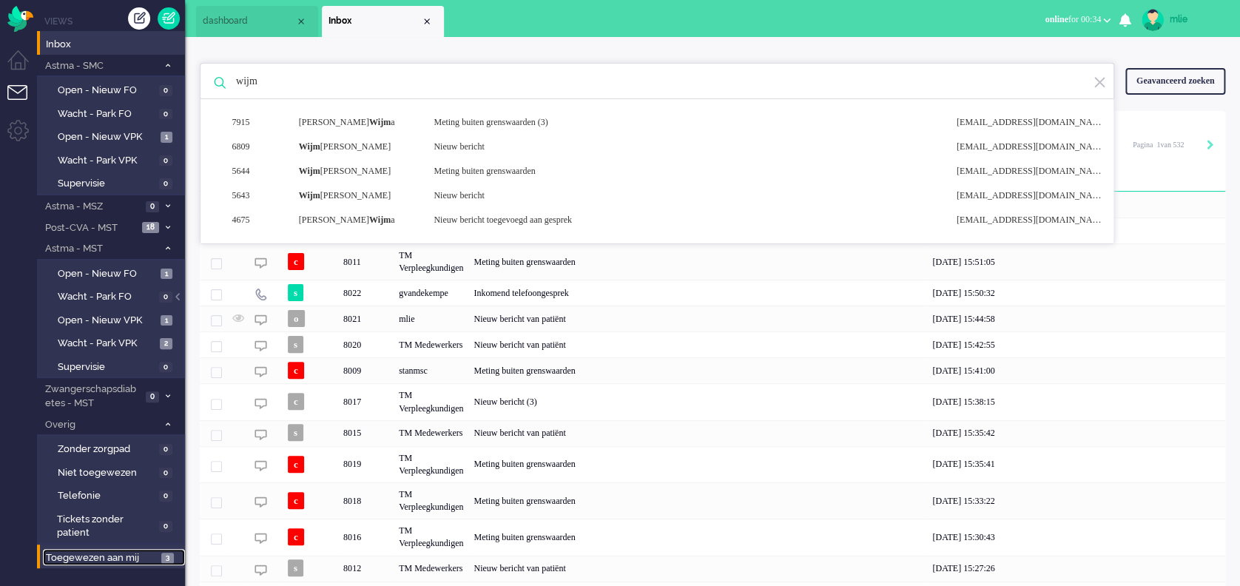
click at [92, 551] on span "Toegewezen aan mij" at bounding box center [101, 558] width 111 height 14
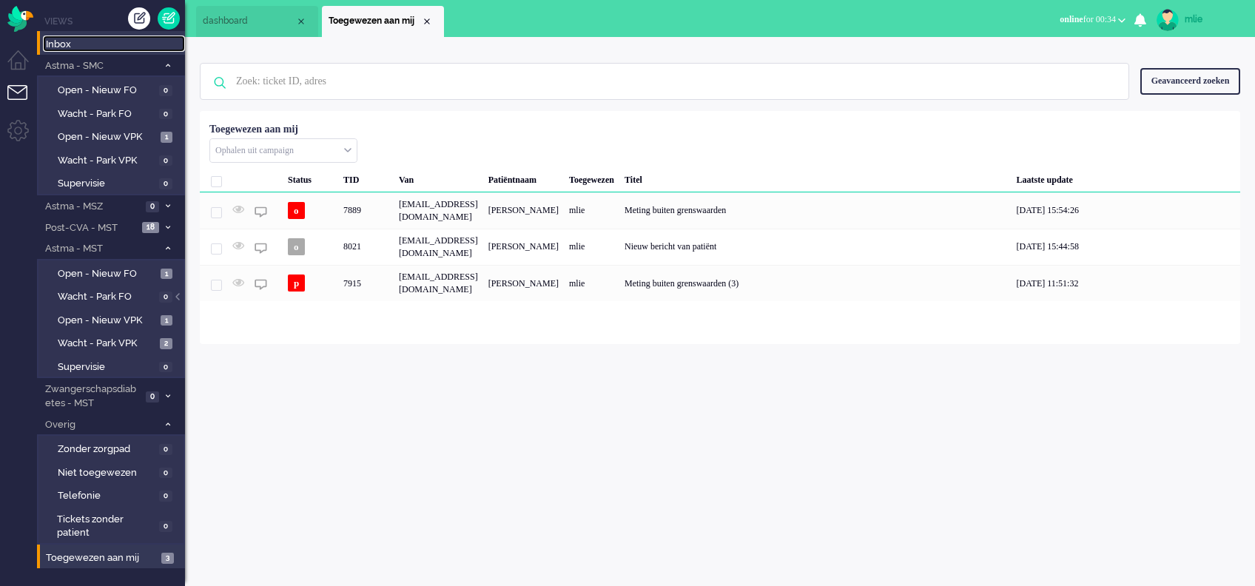
click at [77, 44] on span "Inbox" at bounding box center [115, 45] width 139 height 14
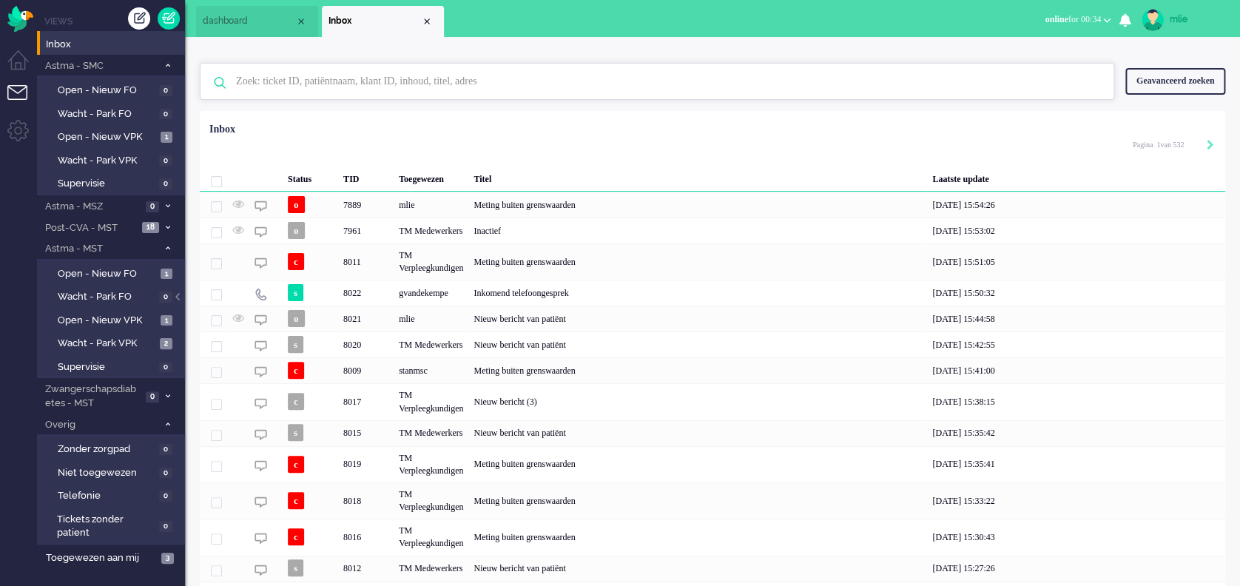
click at [342, 86] on input "text" at bounding box center [659, 82] width 869 height 36
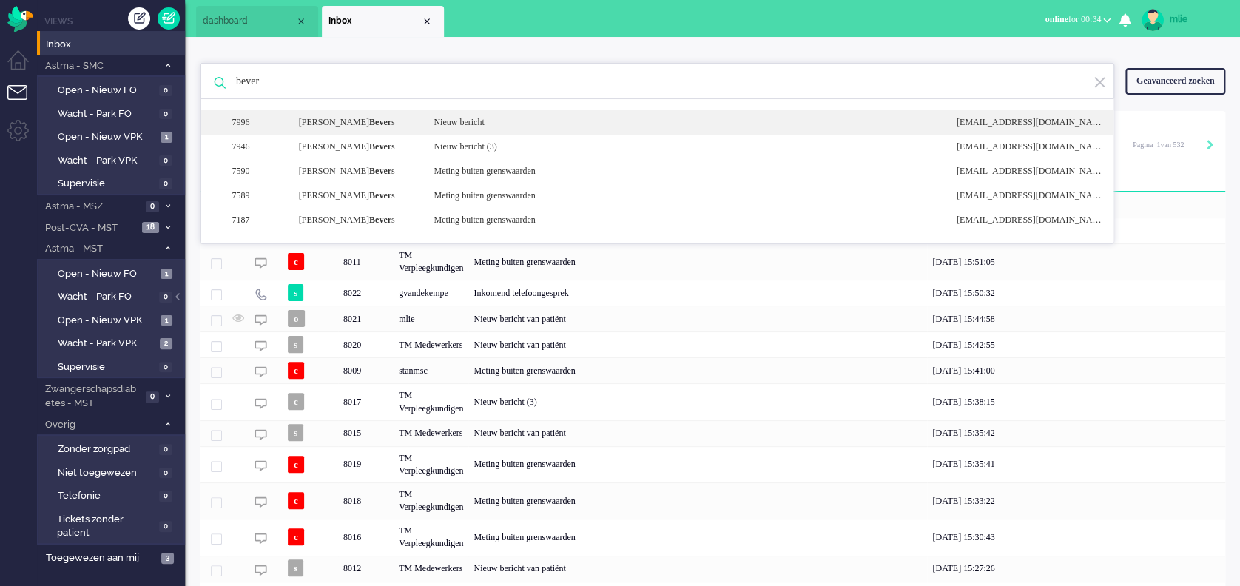
type input "bever"
click at [450, 128] on div "Nieuw bericht" at bounding box center [683, 122] width 522 height 13
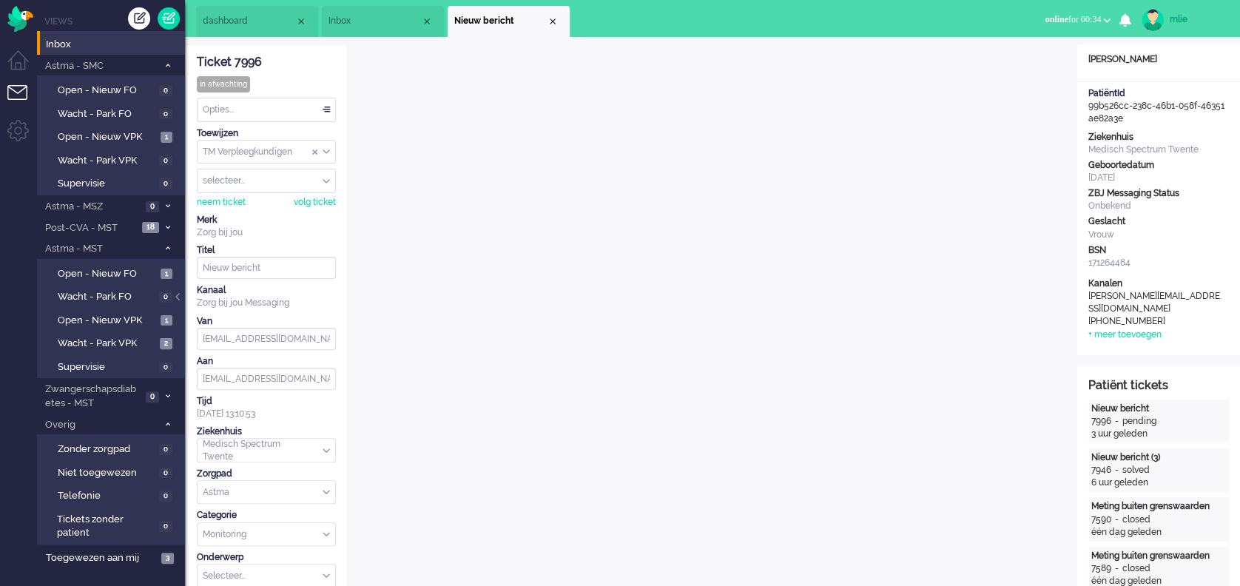
scroll to position [45, 0]
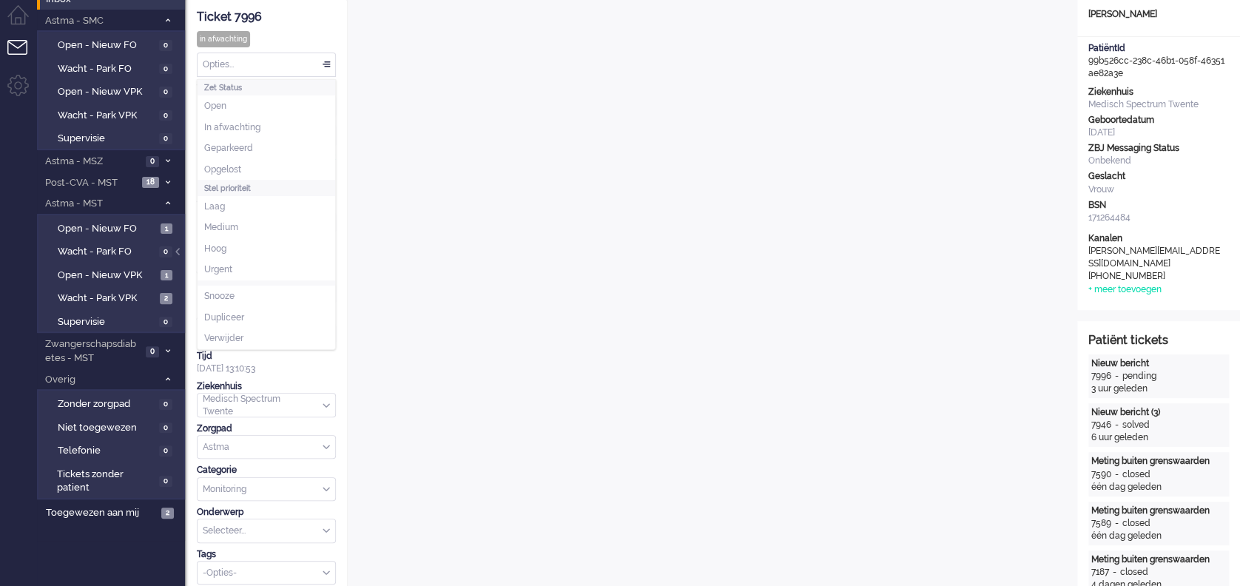
click at [328, 62] on div "Opties..." at bounding box center [267, 64] width 138 height 23
click at [224, 168] on span "Opgelost" at bounding box center [222, 169] width 37 height 13
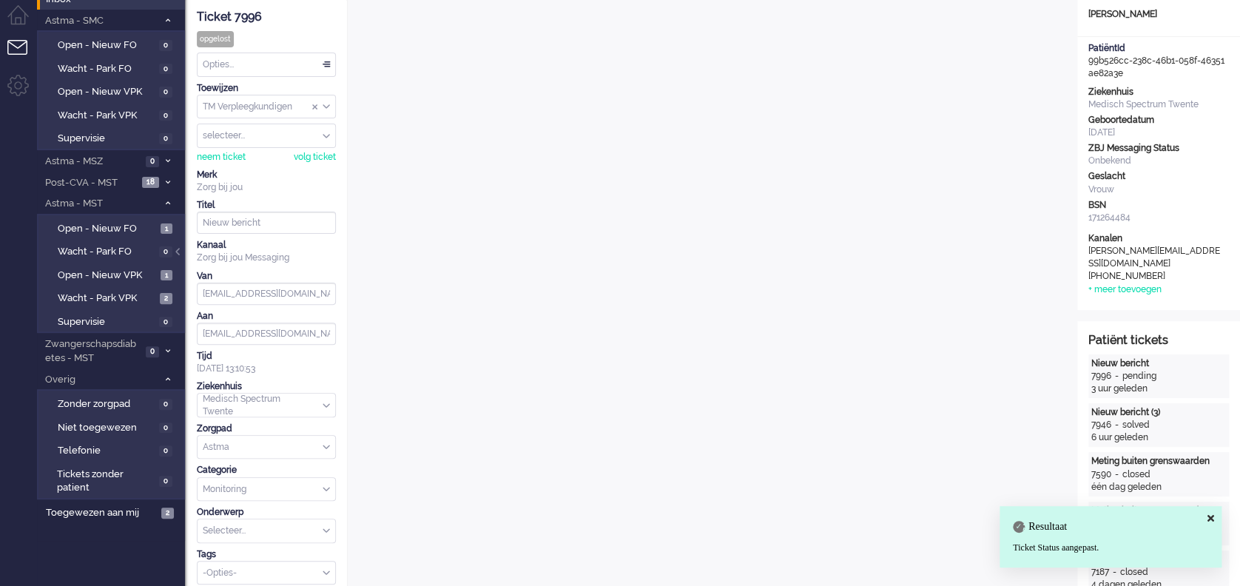
click at [1184, 192] on div "Vrouw" at bounding box center [1158, 189] width 141 height 13
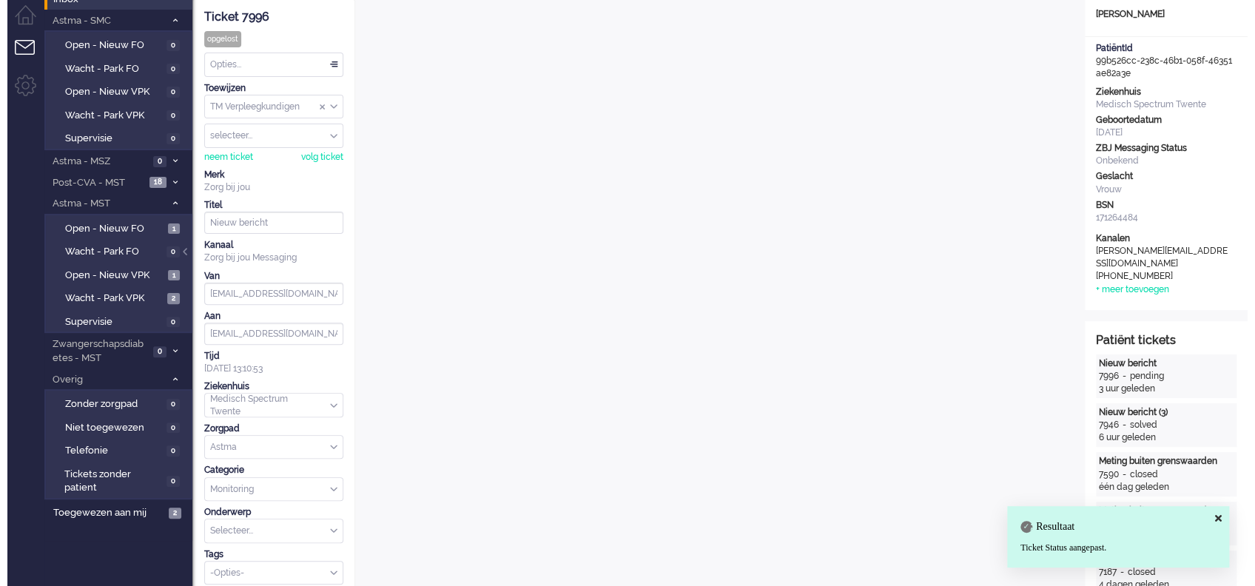
scroll to position [0, 0]
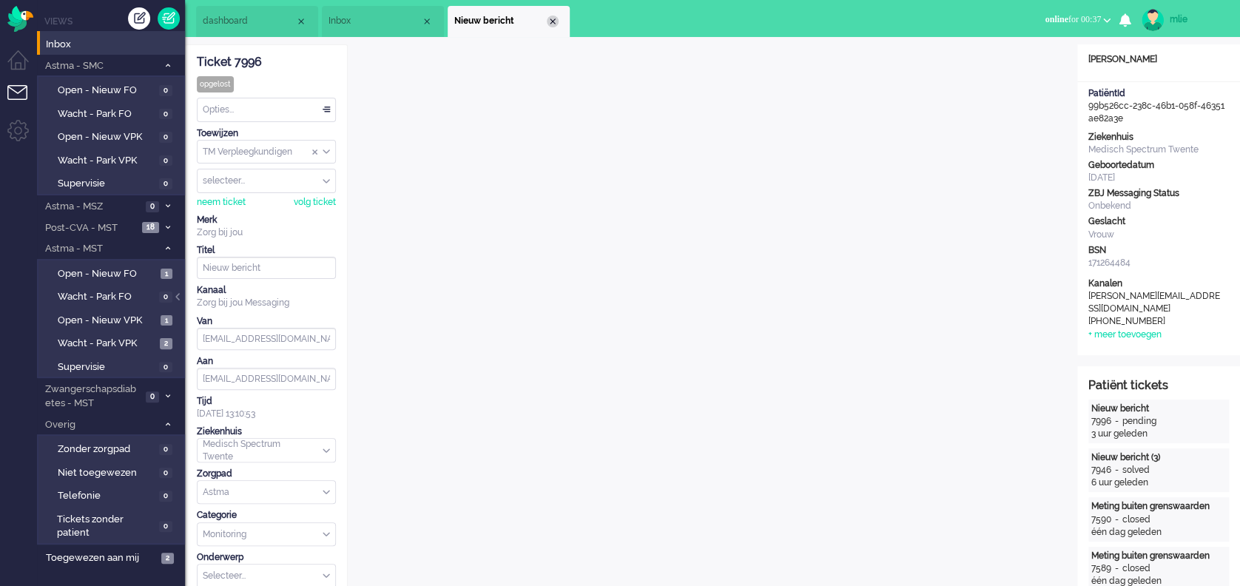
click at [555, 22] on div "Close tab" at bounding box center [553, 22] width 12 height 12
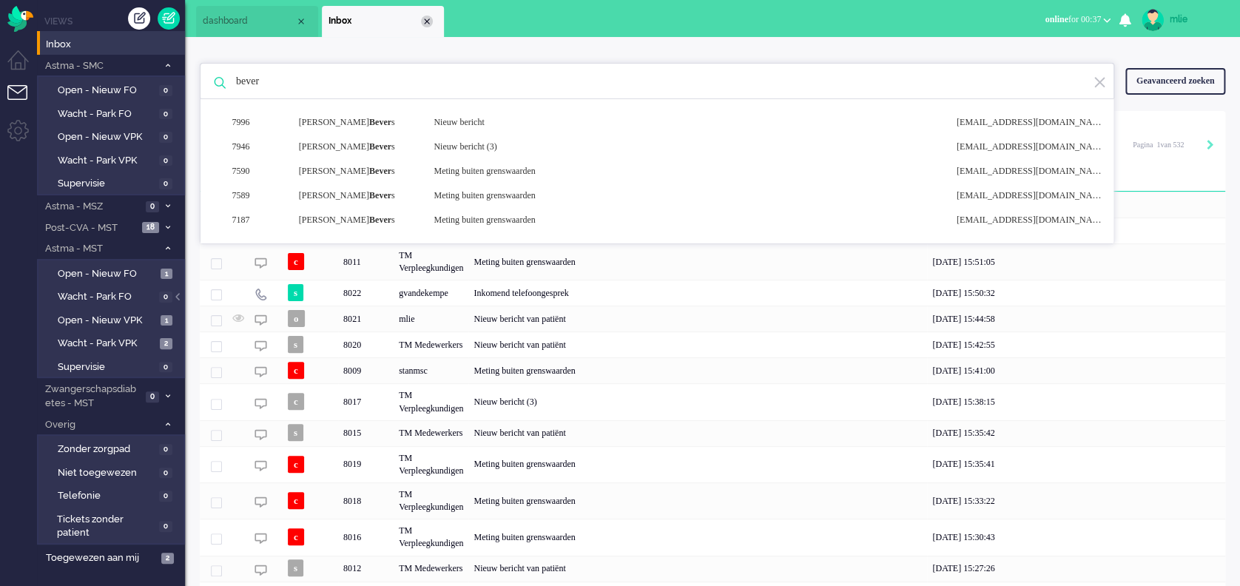
click at [428, 22] on div "Close tab" at bounding box center [427, 22] width 12 height 12
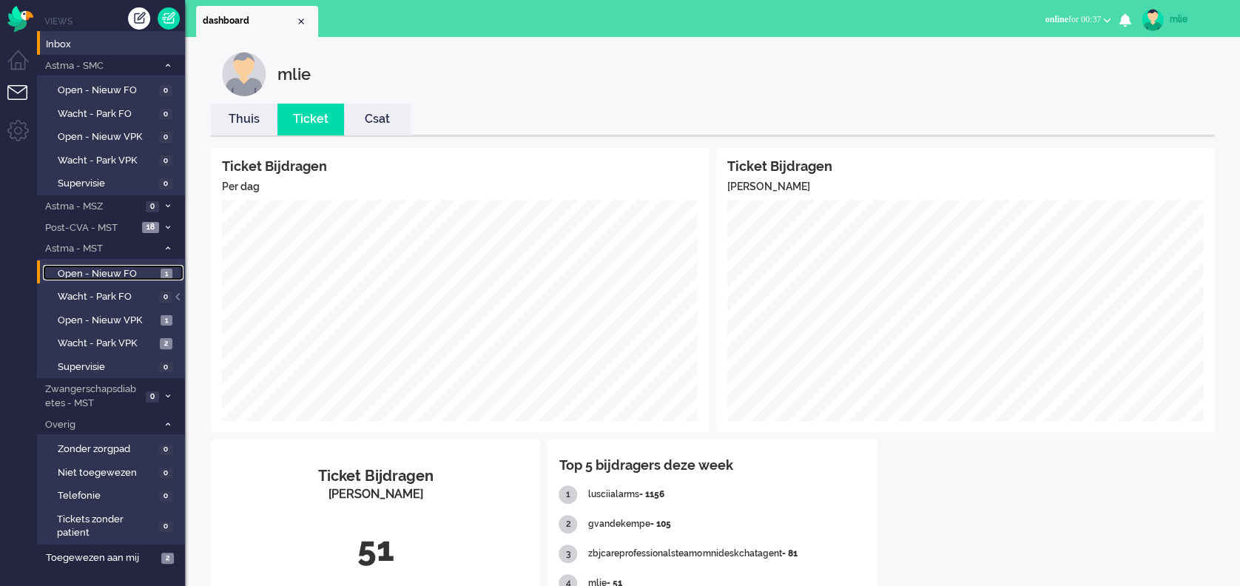
click at [75, 270] on span "Open - Nieuw FO" at bounding box center [107, 274] width 99 height 14
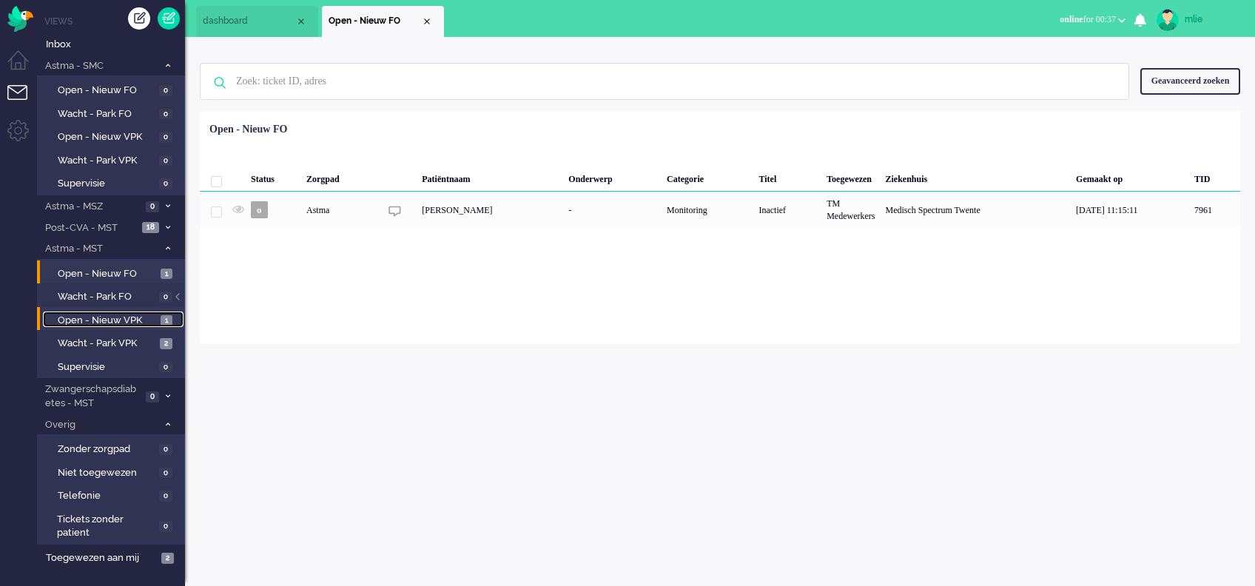
click at [101, 319] on span "Open - Nieuw VPK" at bounding box center [107, 321] width 99 height 14
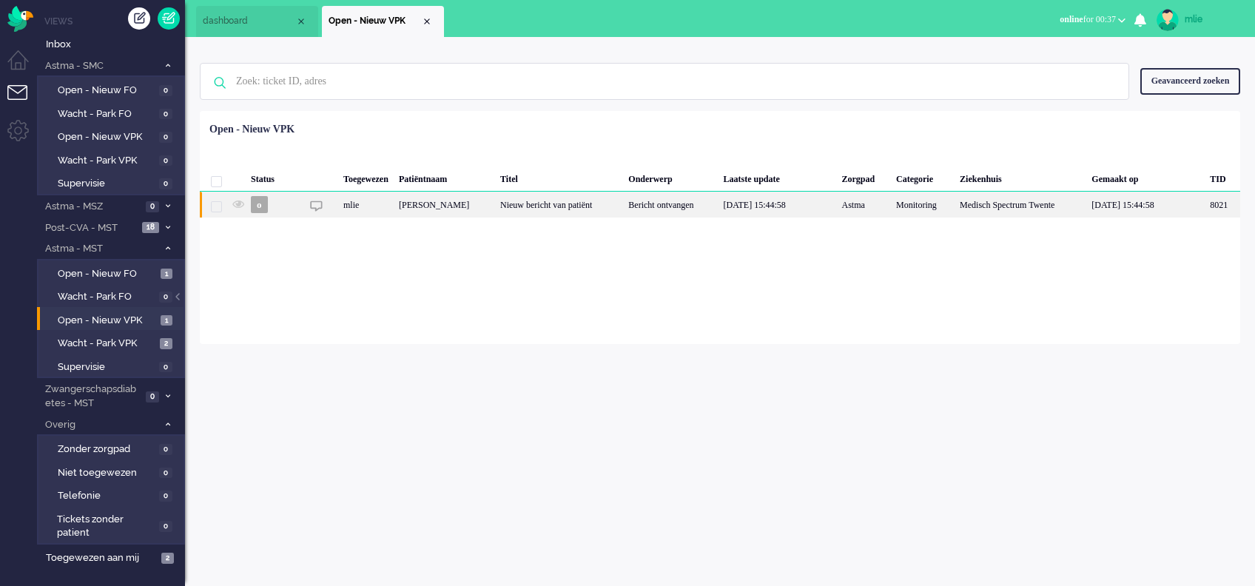
click at [567, 207] on div "Nieuw bericht van patiënt" at bounding box center [559, 205] width 128 height 26
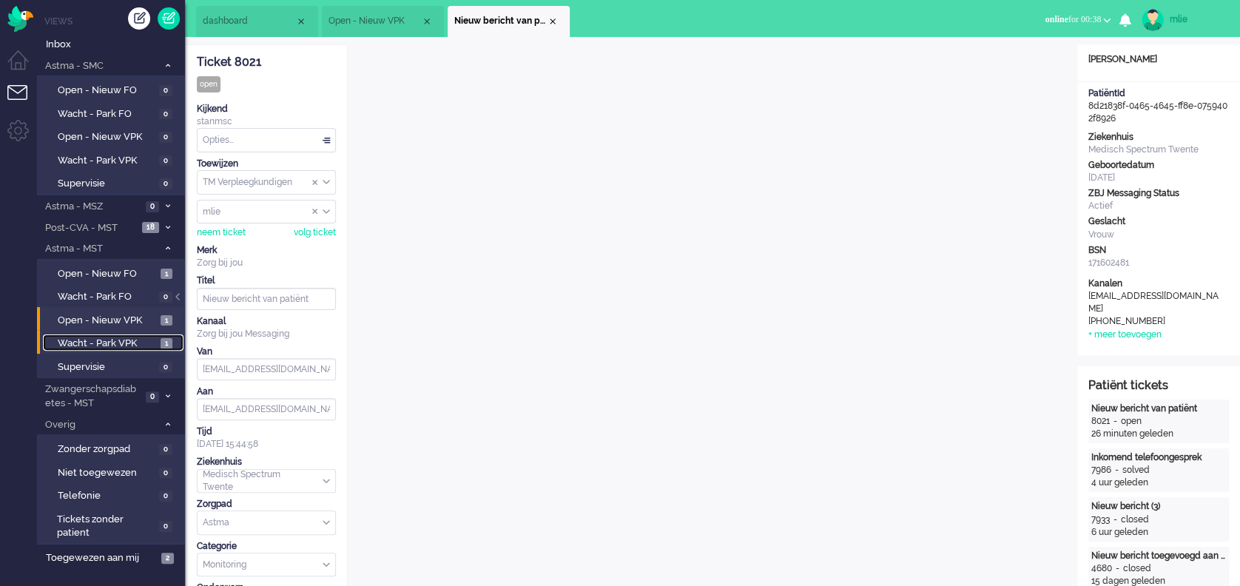
click at [114, 343] on span "Wacht - Park VPK" at bounding box center [107, 344] width 99 height 14
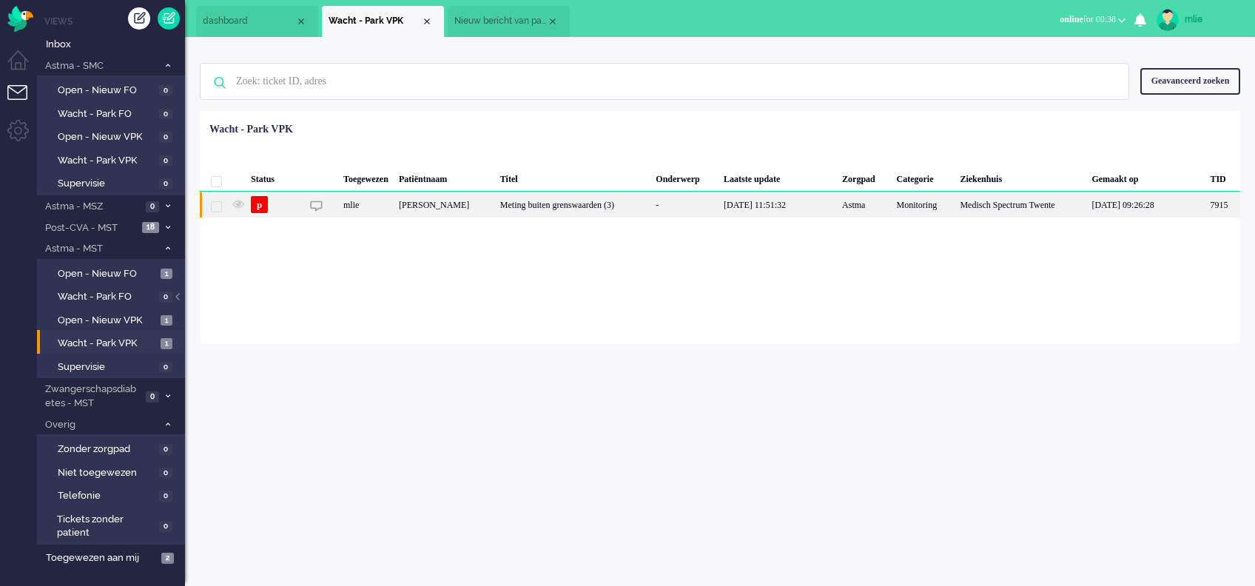
click at [1204, 212] on div "[PERSON_NAME]" at bounding box center [1222, 205] width 36 height 26
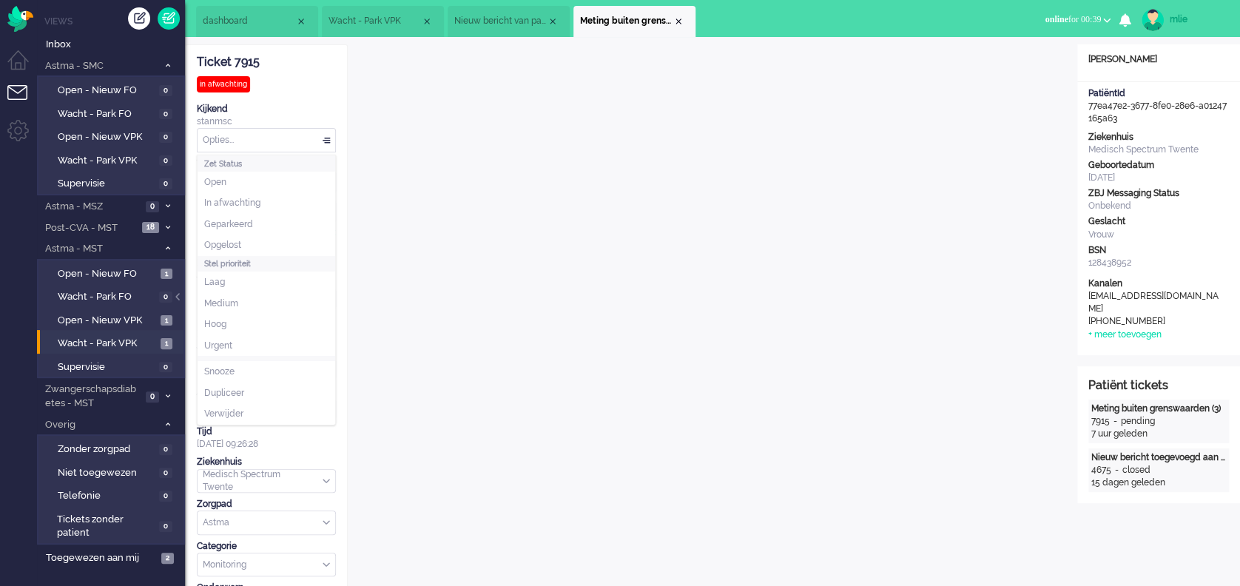
click at [322, 137] on div "Opties..." at bounding box center [267, 140] width 138 height 23
click at [226, 245] on span "Opgelost" at bounding box center [222, 245] width 37 height 13
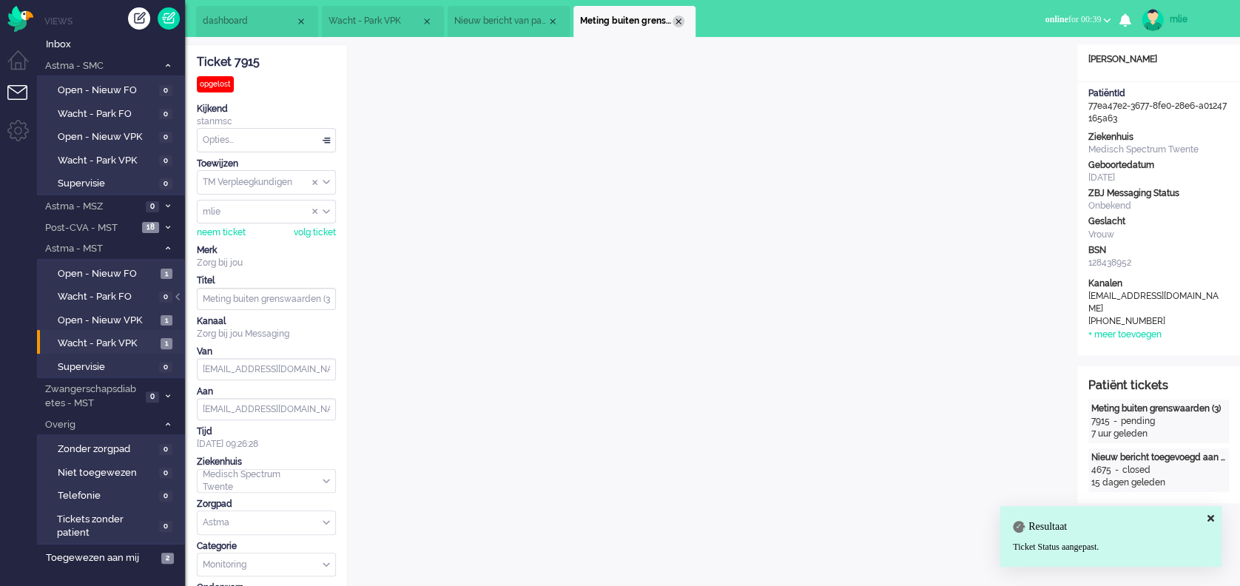
click at [678, 18] on div "Close tab" at bounding box center [678, 22] width 12 height 12
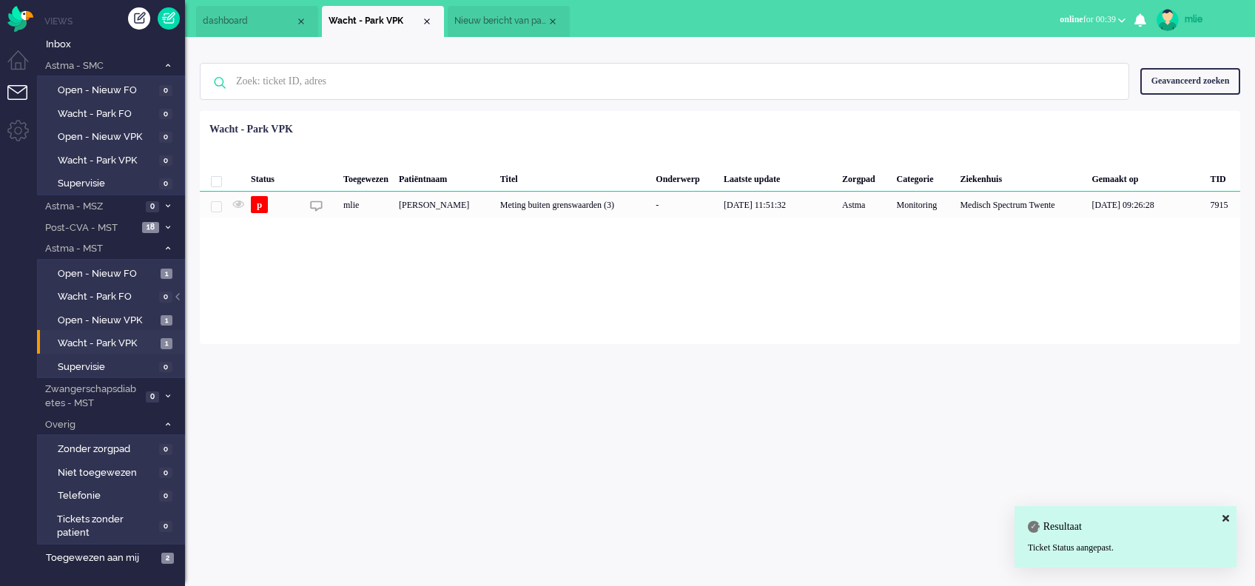
click at [512, 21] on span "Nieuw bericht van patiënt" at bounding box center [500, 21] width 92 height 13
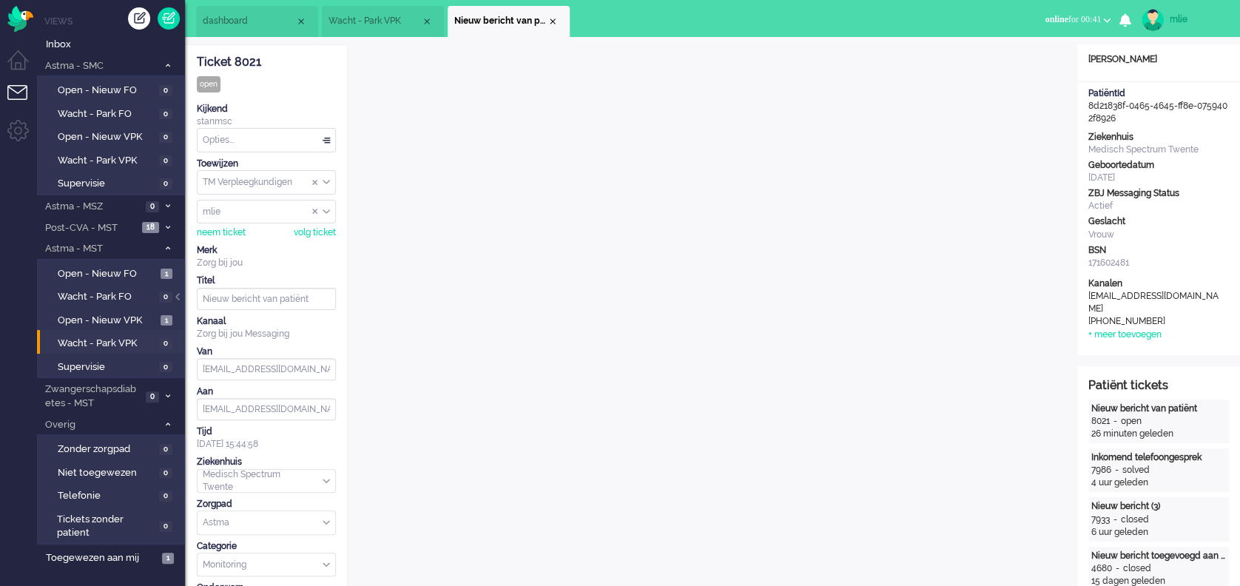
click at [1048, 16] on span "online" at bounding box center [1056, 19] width 23 height 10
click at [1005, 50] on label "Away" at bounding box center [1049, 50] width 117 height 13
click at [1179, 17] on div "mlie" at bounding box center [1197, 19] width 55 height 15
click at [1153, 116] on link "Uitloggen" at bounding box center [1181, 119] width 102 height 15
